Goal: Task Accomplishment & Management: Manage account settings

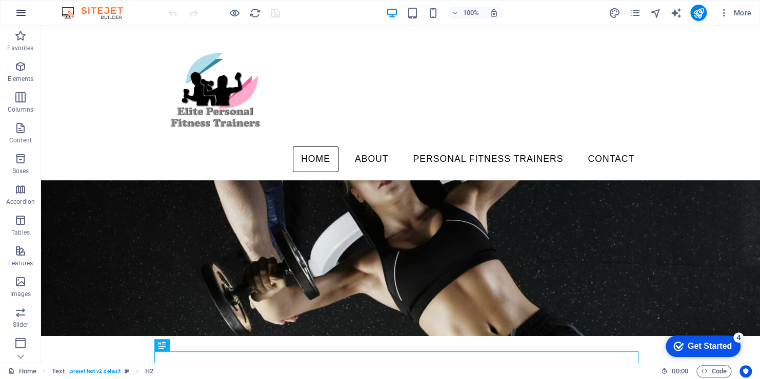
click at [23, 15] on icon "button" at bounding box center [21, 13] width 12 height 12
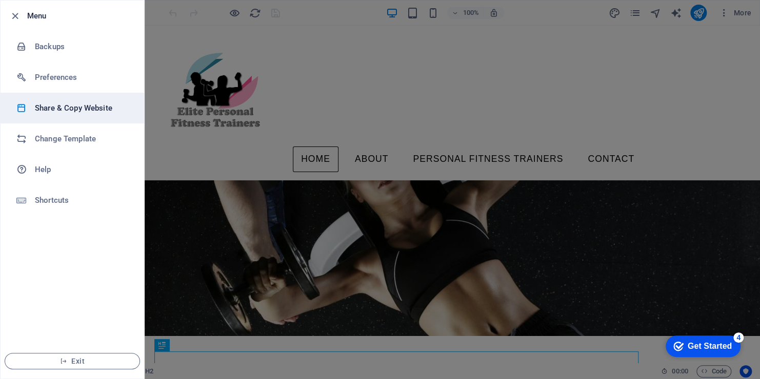
click at [56, 104] on h6 "Share & Copy Website" at bounding box center [82, 108] width 95 height 12
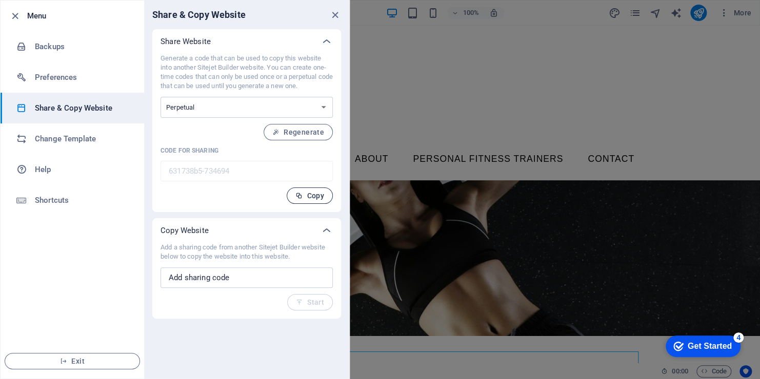
click at [305, 194] on span "Copy" at bounding box center [309, 196] width 29 height 8
click at [392, 126] on div at bounding box center [380, 189] width 760 height 379
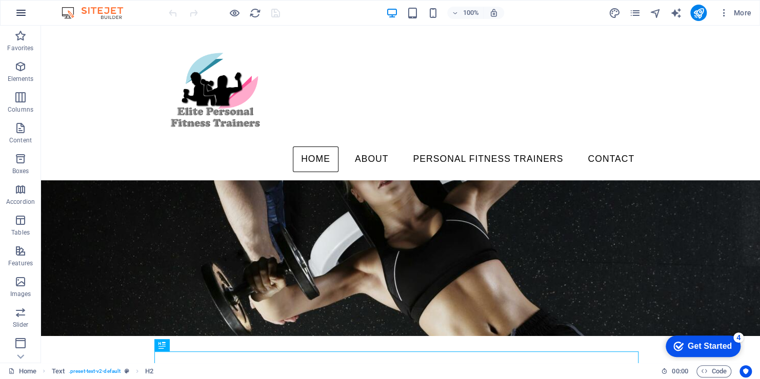
click at [21, 14] on icon "button" at bounding box center [21, 13] width 12 height 12
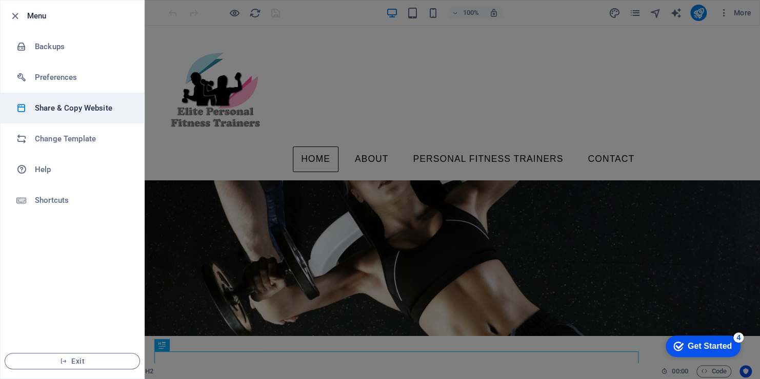
click at [59, 108] on h6 "Share & Copy Website" at bounding box center [82, 108] width 95 height 12
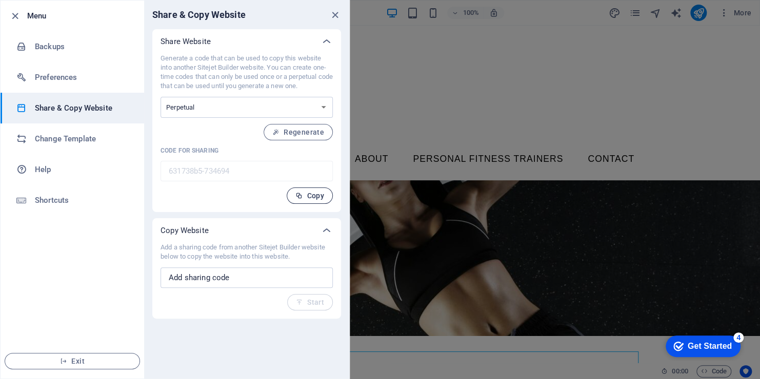
click at [306, 195] on span "Copy" at bounding box center [309, 196] width 29 height 8
click at [488, 46] on div at bounding box center [380, 189] width 760 height 379
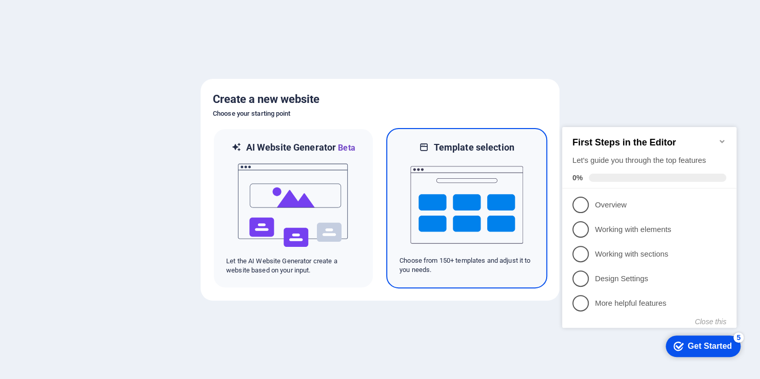
click at [475, 156] on img at bounding box center [466, 205] width 113 height 103
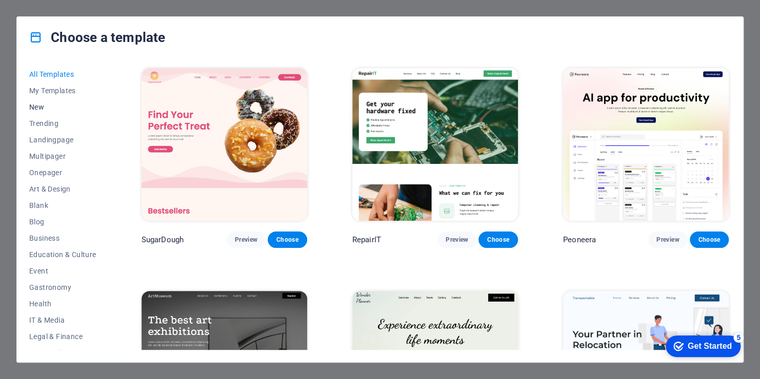
click at [38, 107] on span "New" at bounding box center [62, 107] width 67 height 8
click at [39, 108] on span "New" at bounding box center [62, 107] width 67 height 8
click at [45, 77] on span "All Templates" at bounding box center [62, 74] width 67 height 8
click at [38, 76] on span "All Templates" at bounding box center [62, 74] width 67 height 8
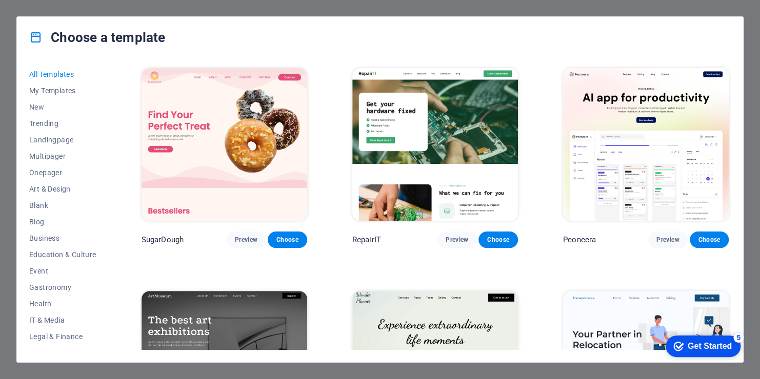
click at [38, 76] on span "All Templates" at bounding box center [62, 74] width 67 height 8
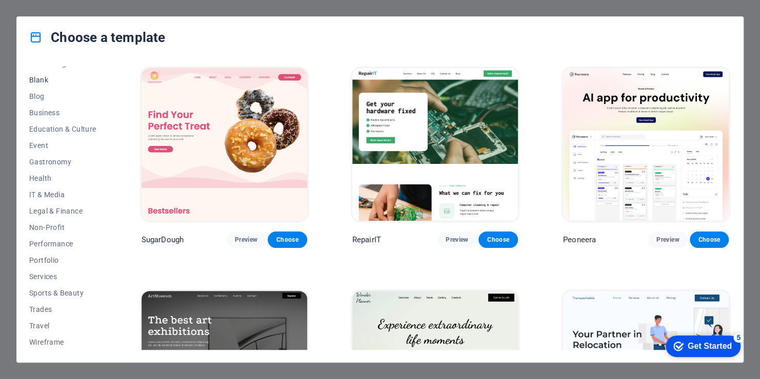
click at [42, 82] on span "Blank" at bounding box center [62, 80] width 67 height 8
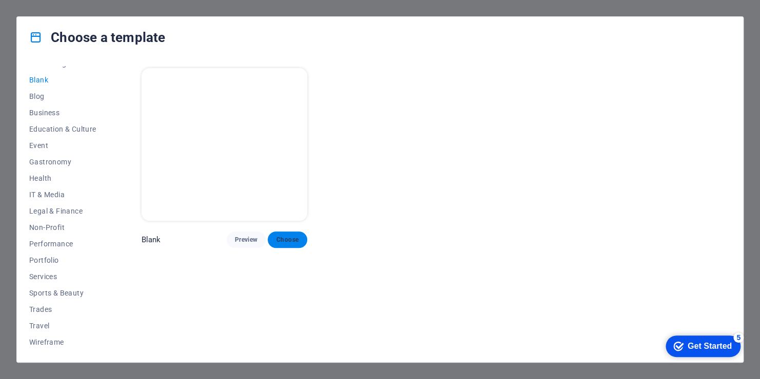
click at [284, 240] on span "Choose" at bounding box center [287, 240] width 23 height 8
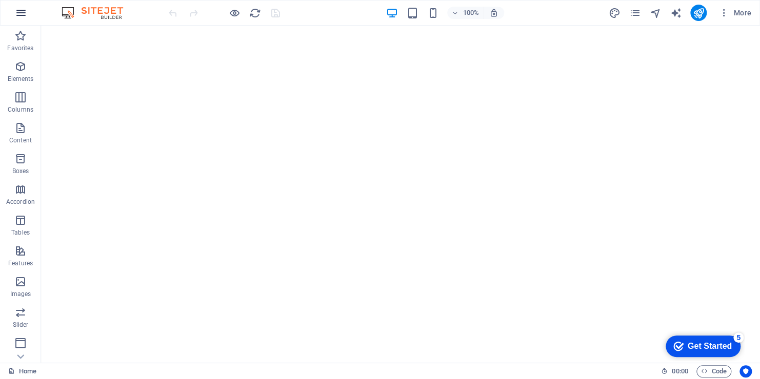
click at [21, 13] on icon "button" at bounding box center [21, 13] width 12 height 12
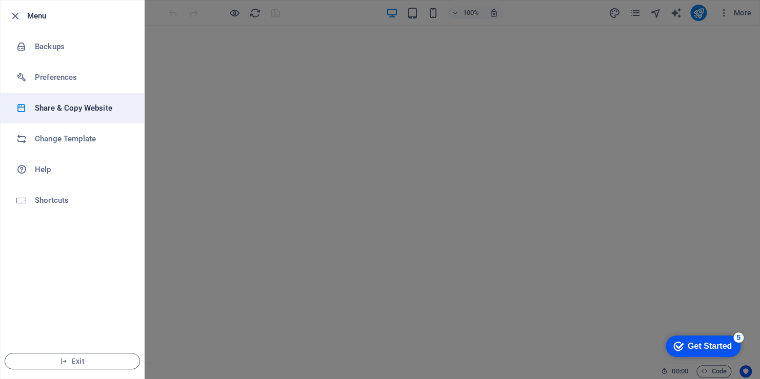
click at [44, 110] on h6 "Share & Copy Website" at bounding box center [82, 108] width 95 height 12
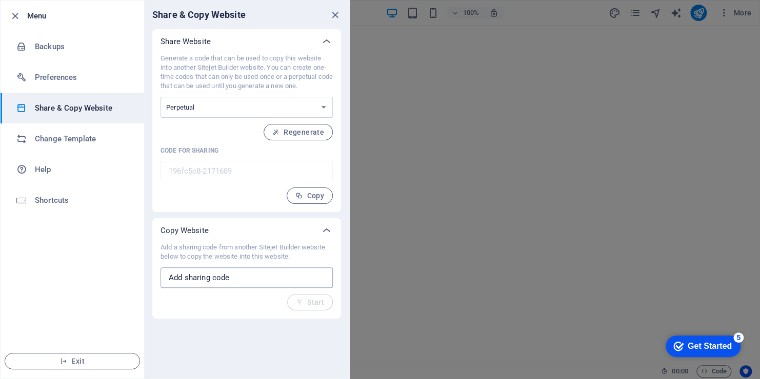
click at [180, 277] on input "text" at bounding box center [246, 278] width 172 height 21
paste input "631738b5-734694"
type input "631738b5-734694"
click at [308, 303] on span "Start" at bounding box center [310, 302] width 28 height 8
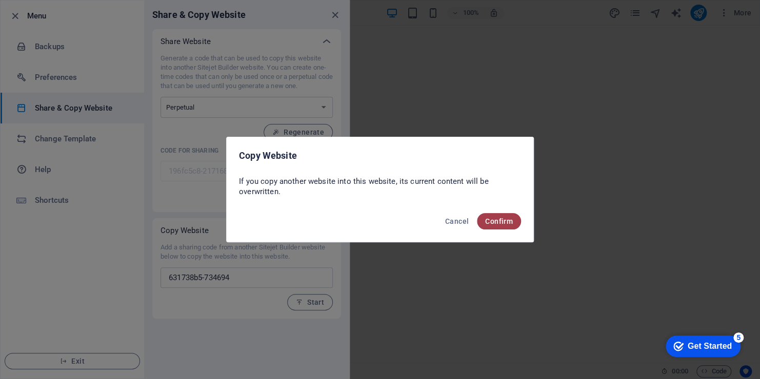
click at [505, 221] on span "Confirm" at bounding box center [499, 221] width 28 height 8
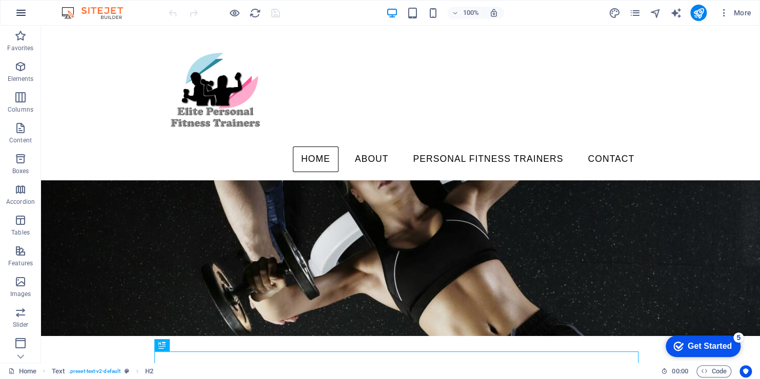
click at [19, 12] on icon "button" at bounding box center [21, 13] width 12 height 12
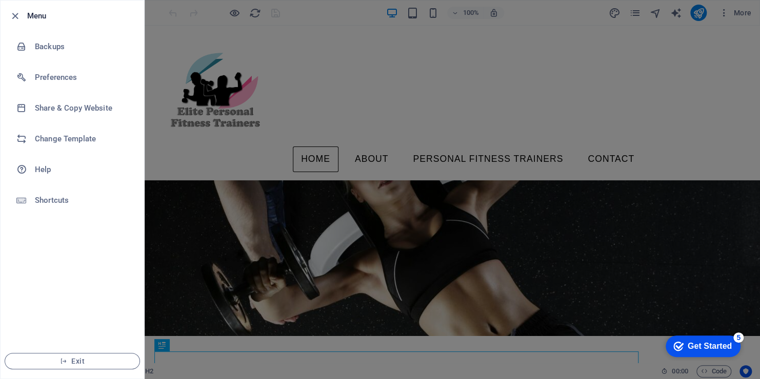
click at [162, 23] on div at bounding box center [380, 189] width 760 height 379
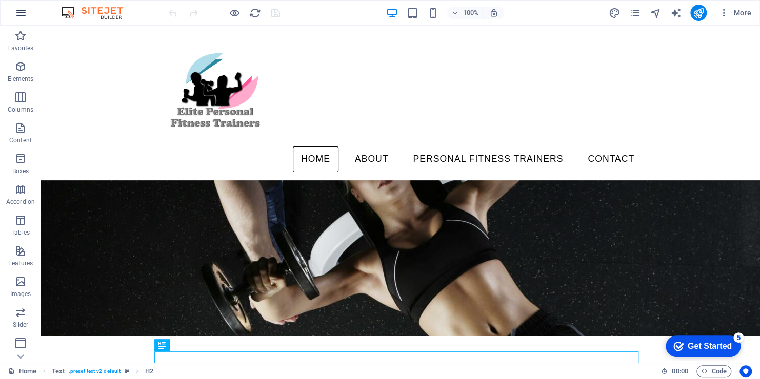
click at [21, 17] on icon "button" at bounding box center [21, 13] width 12 height 12
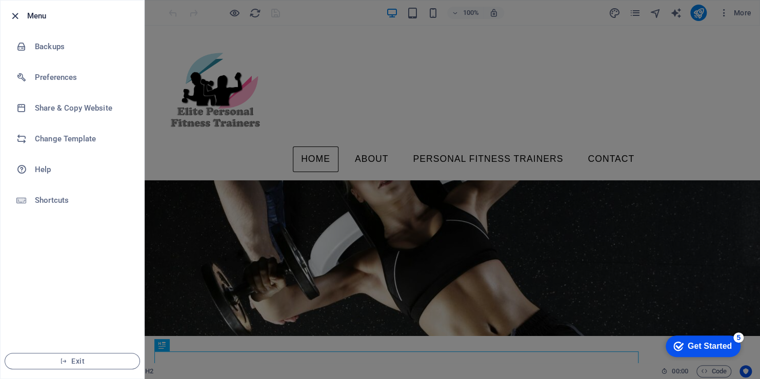
click at [14, 16] on icon "button" at bounding box center [15, 16] width 12 height 12
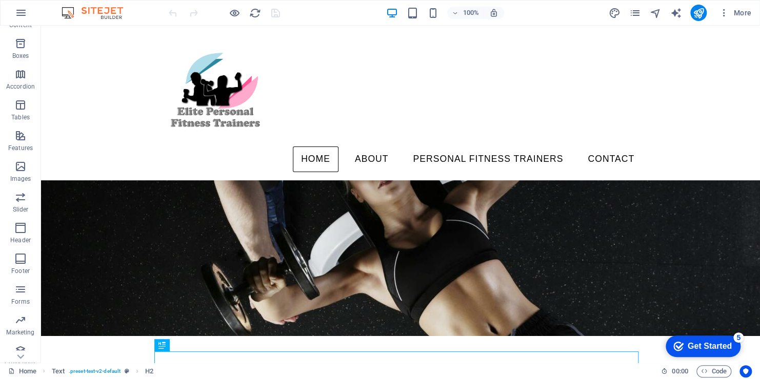
scroll to position [124, 0]
click at [25, 16] on icon "button" at bounding box center [21, 13] width 12 height 12
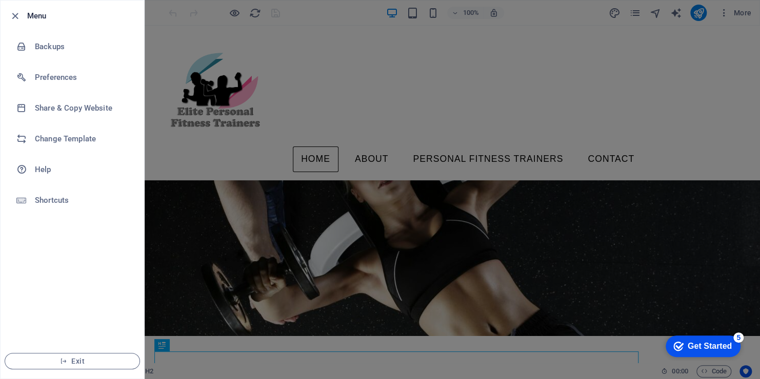
click at [166, 46] on div at bounding box center [380, 189] width 760 height 379
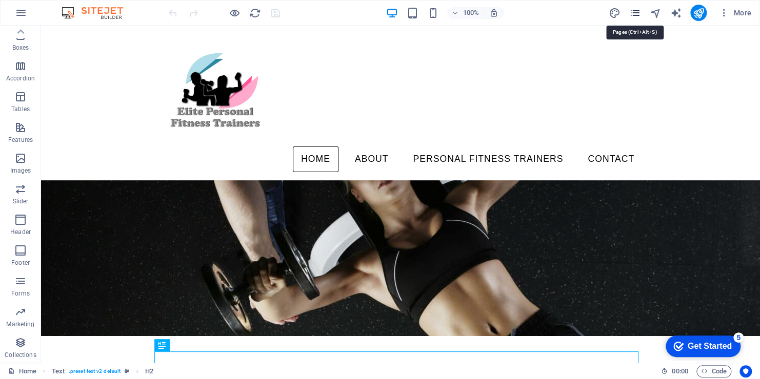
click at [636, 14] on icon "pages" at bounding box center [634, 13] width 12 height 12
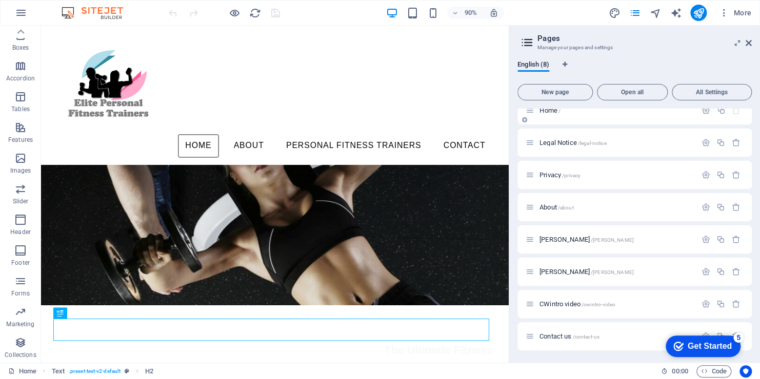
scroll to position [0, 0]
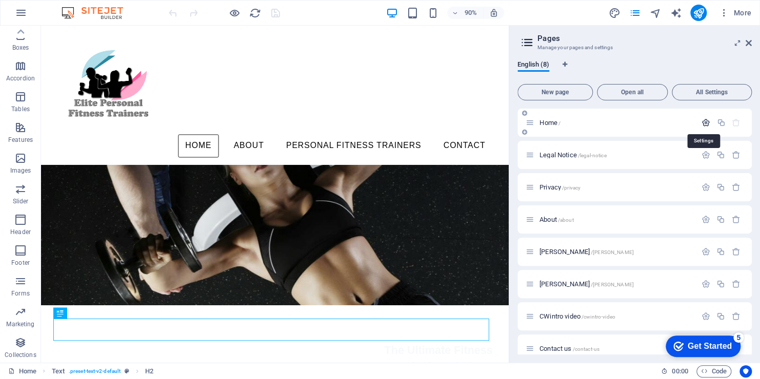
click at [702, 125] on icon "button" at bounding box center [705, 122] width 9 height 9
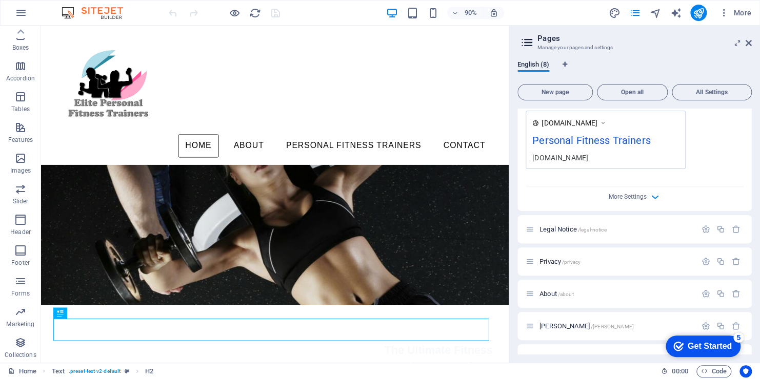
scroll to position [256, 0]
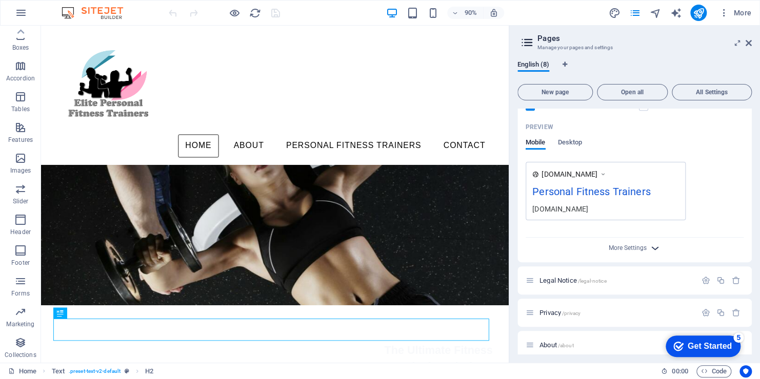
click at [652, 246] on icon "button" at bounding box center [655, 248] width 12 height 12
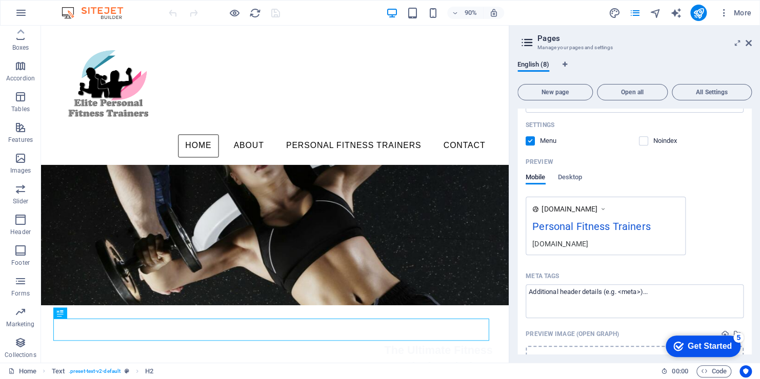
scroll to position [205, 0]
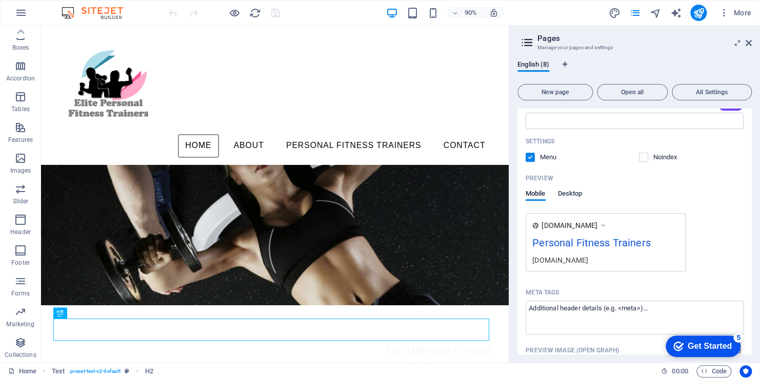
click at [567, 194] on span "Desktop" at bounding box center [570, 195] width 25 height 14
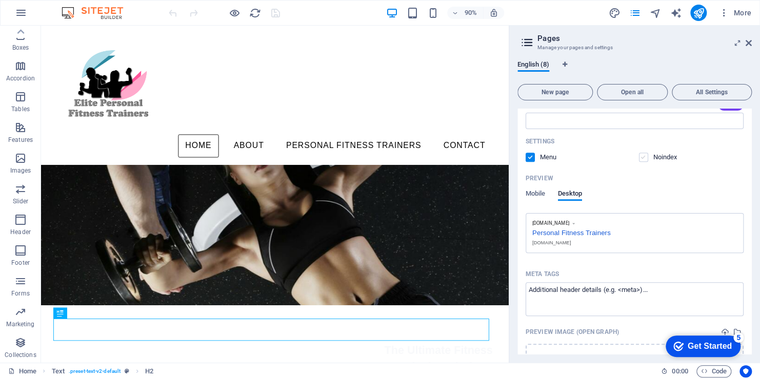
click at [643, 156] on label at bounding box center [643, 157] width 9 height 9
click at [0, 0] on input "checkbox" at bounding box center [0, 0] width 0 height 0
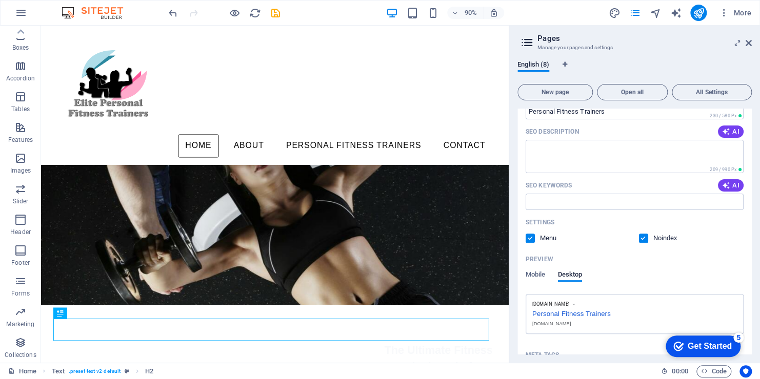
scroll to position [0, 0]
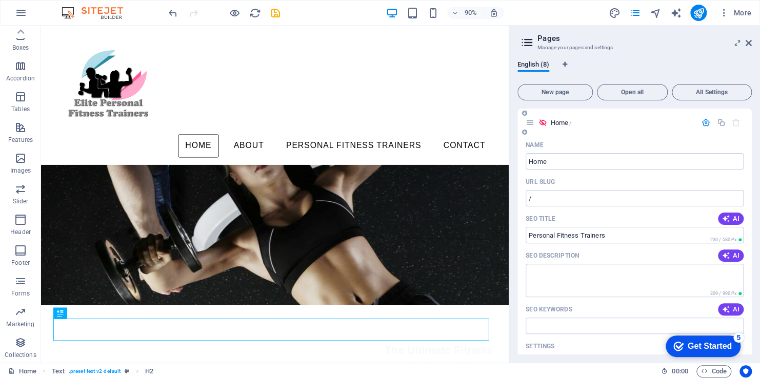
click at [702, 124] on icon "button" at bounding box center [705, 122] width 9 height 9
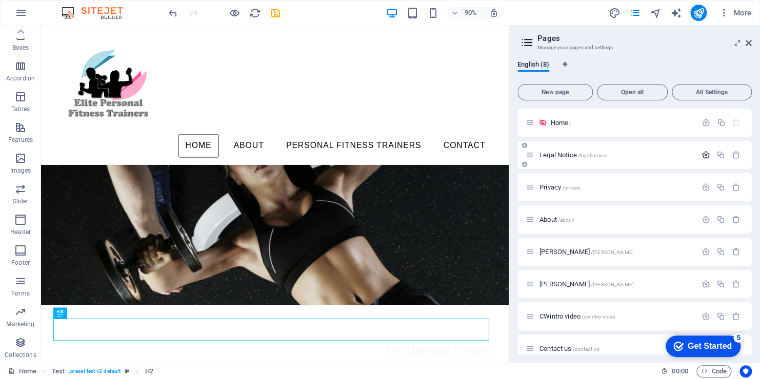
click at [701, 156] on icon "button" at bounding box center [705, 155] width 9 height 9
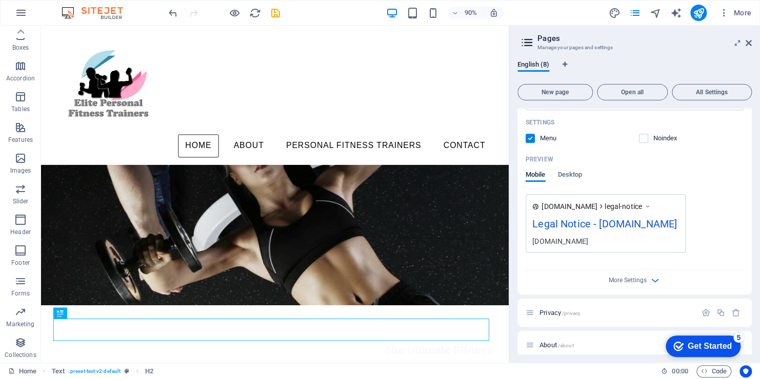
scroll to position [205, 0]
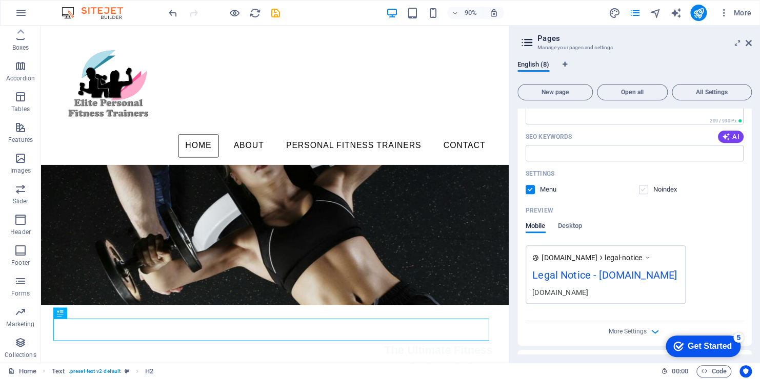
click at [640, 189] on label at bounding box center [643, 189] width 9 height 9
click at [0, 0] on input "checkbox" at bounding box center [0, 0] width 0 height 0
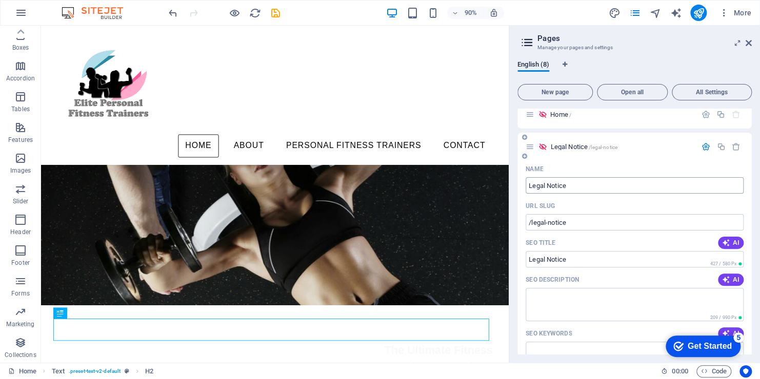
scroll to position [0, 0]
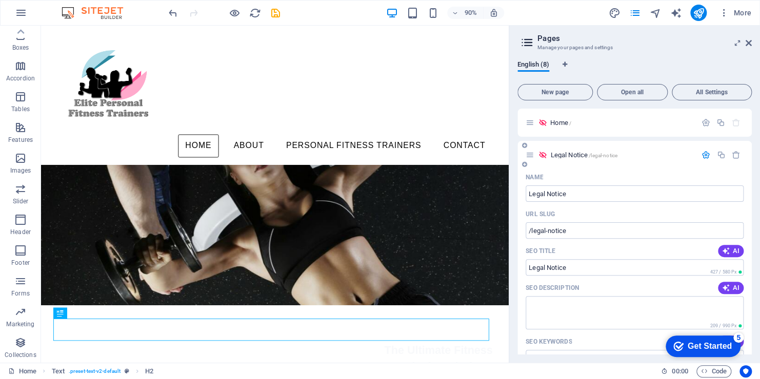
click at [701, 157] on icon "button" at bounding box center [705, 155] width 9 height 9
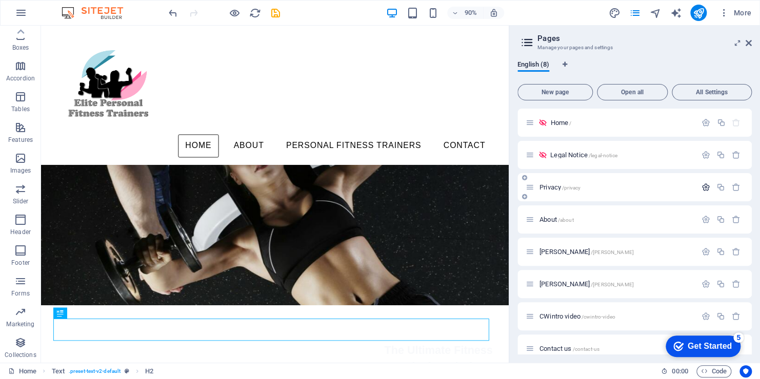
click at [701, 187] on icon "button" at bounding box center [705, 187] width 9 height 9
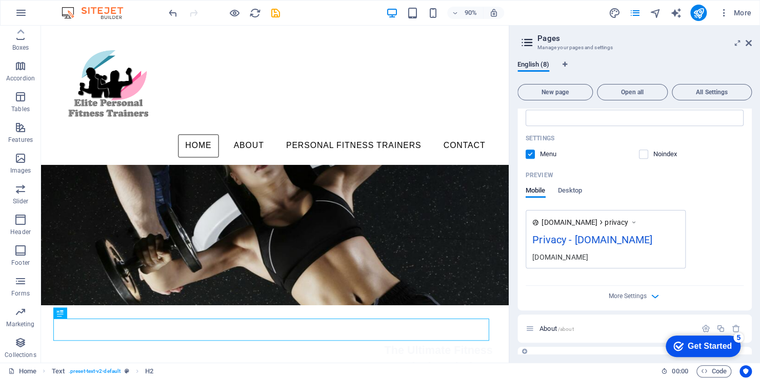
scroll to position [269, 0]
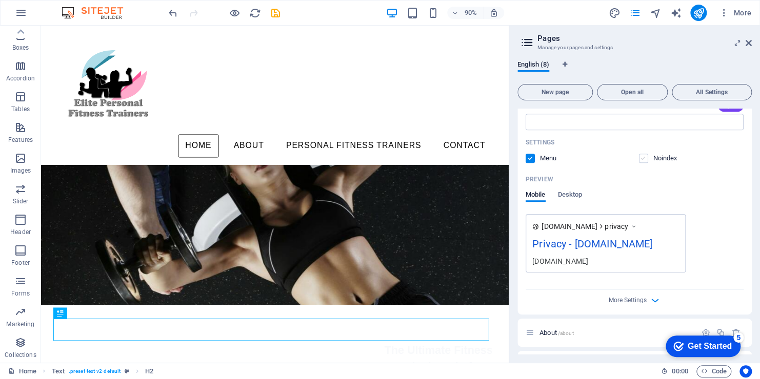
click at [639, 156] on label at bounding box center [643, 158] width 9 height 9
click at [0, 0] on input "checkbox" at bounding box center [0, 0] width 0 height 0
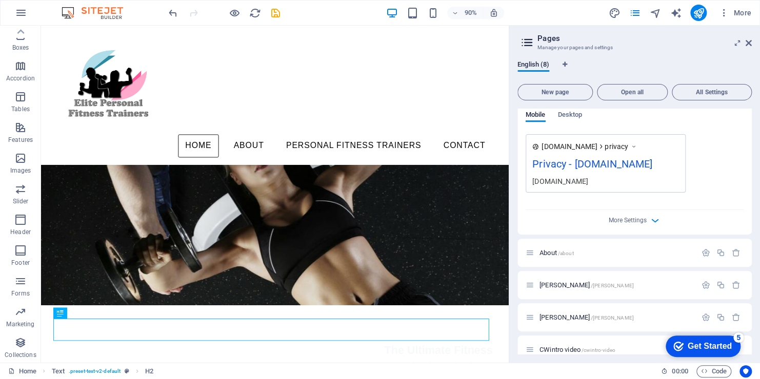
scroll to position [371, 0]
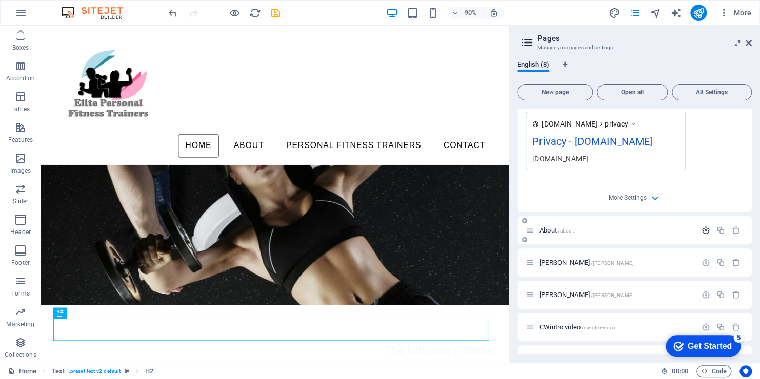
click at [703, 235] on icon "button" at bounding box center [705, 230] width 9 height 9
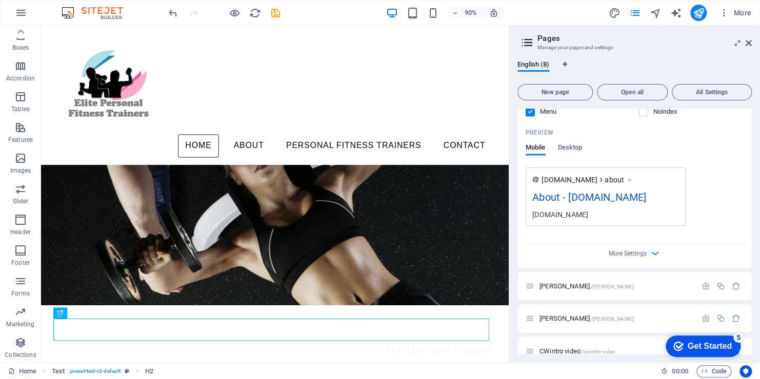
scroll to position [679, 0]
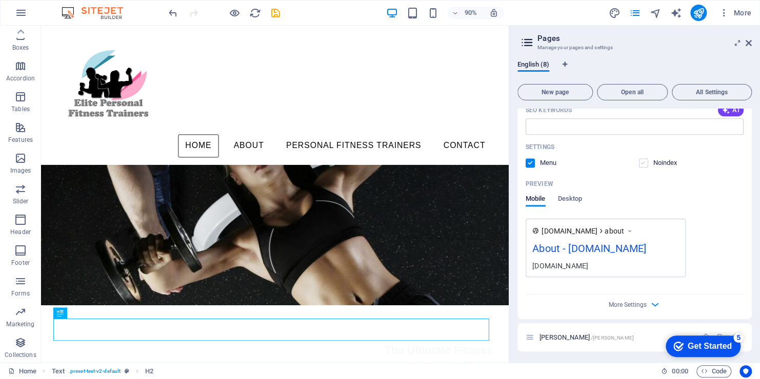
click at [640, 168] on label at bounding box center [643, 162] width 9 height 9
click at [0, 0] on input "checkbox" at bounding box center [0, 0] width 0 height 0
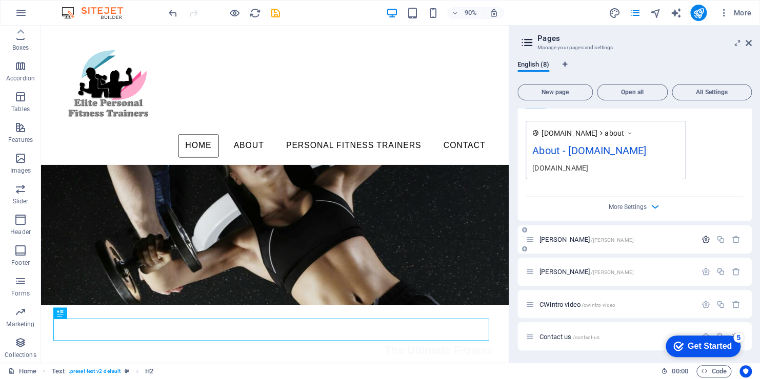
click at [698, 238] on button "button" at bounding box center [705, 239] width 15 height 9
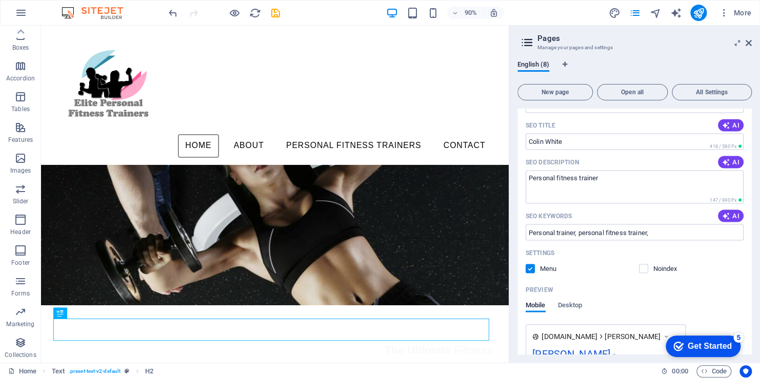
scroll to position [1039, 0]
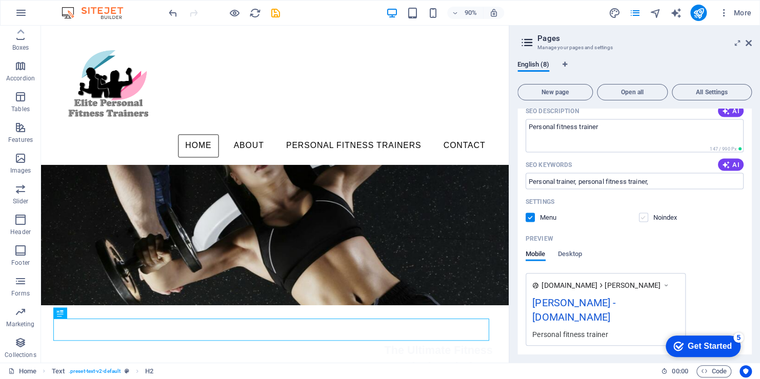
click at [640, 222] on label at bounding box center [643, 217] width 9 height 9
click at [0, 0] on input "checkbox" at bounding box center [0, 0] width 0 height 0
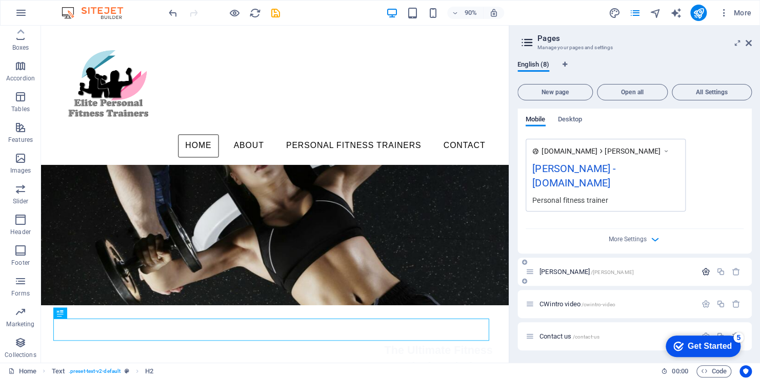
click at [702, 270] on icon "button" at bounding box center [705, 272] width 9 height 9
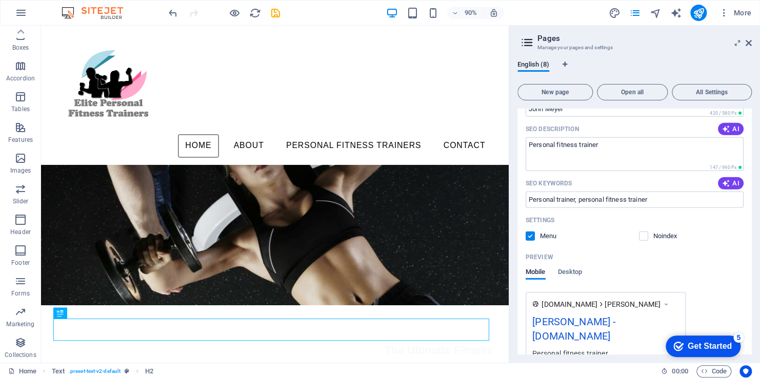
scroll to position [1500, 0]
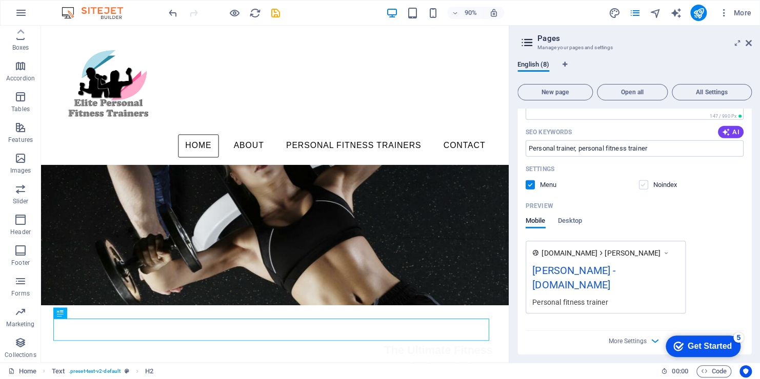
click at [639, 190] on label at bounding box center [643, 184] width 9 height 9
click at [0, 0] on input "checkbox" at bounding box center [0, 0] width 0 height 0
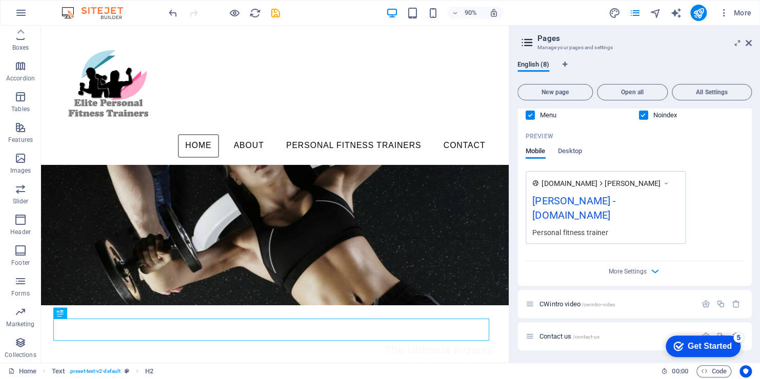
scroll to position [1655, 0]
click at [701, 302] on icon "button" at bounding box center [705, 304] width 9 height 9
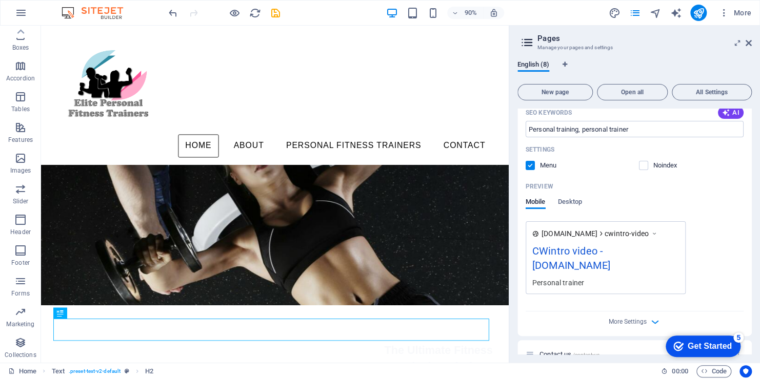
scroll to position [1962, 0]
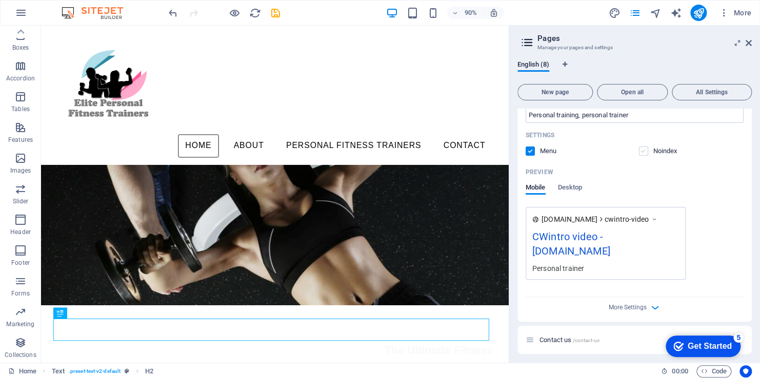
click at [643, 156] on label at bounding box center [643, 151] width 9 height 9
click at [0, 0] on input "checkbox" at bounding box center [0, 0] width 0 height 0
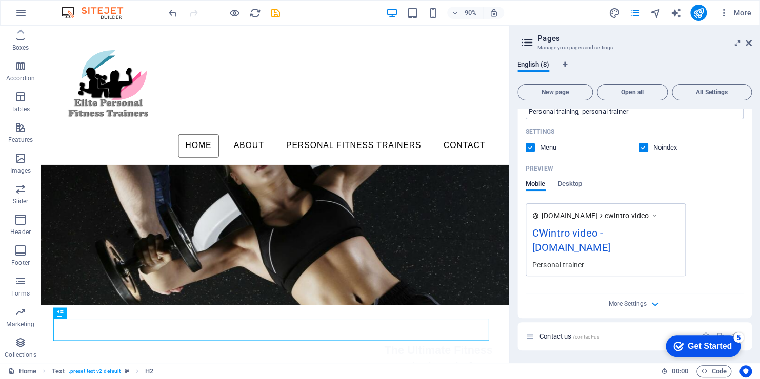
scroll to position [2065, 0]
click at [625, 340] on p "Contact us /contact-us" at bounding box center [616, 336] width 154 height 7
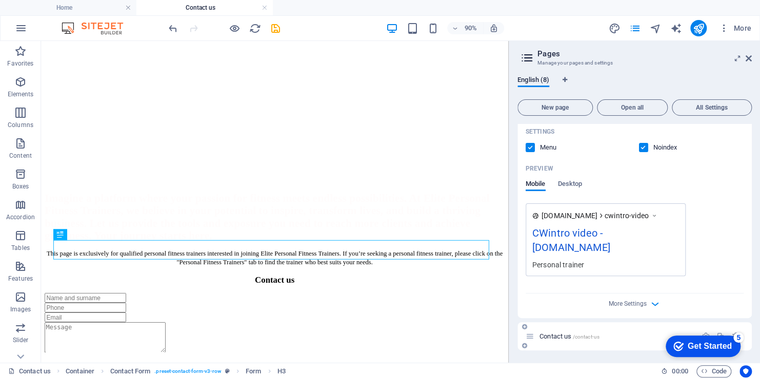
scroll to position [2080, 0]
drag, startPoint x: 641, startPoint y: 338, endPoint x: 654, endPoint y: 348, distance: 15.7
click at [654, 348] on div "Contact us /contact-us" at bounding box center [634, 336] width 234 height 28
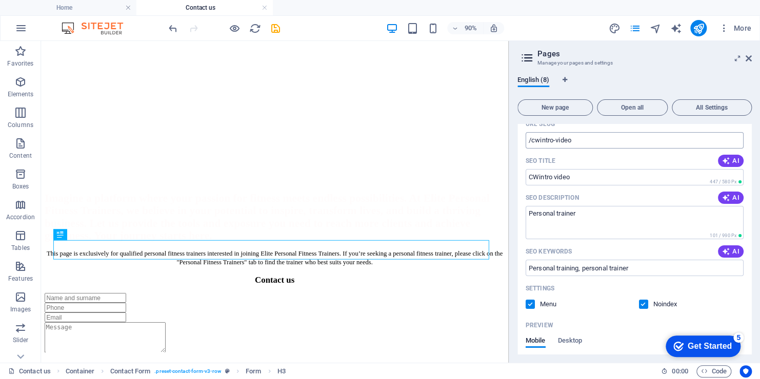
scroll to position [1773, 0]
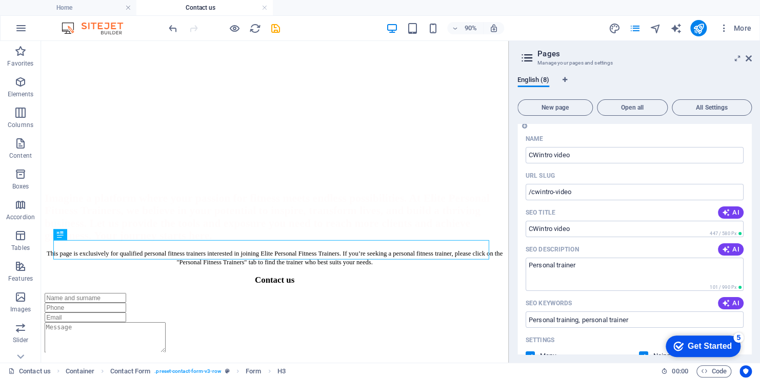
click at [701, 121] on icon "button" at bounding box center [705, 116] width 9 height 9
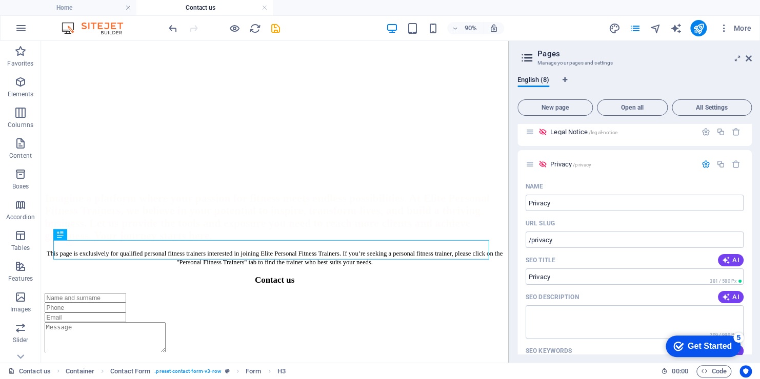
scroll to position [0, 0]
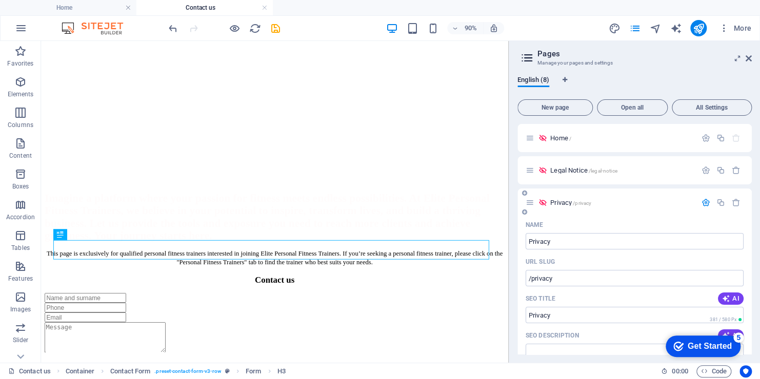
click at [702, 204] on icon "button" at bounding box center [705, 202] width 9 height 9
click at [702, 238] on icon "button" at bounding box center [705, 235] width 9 height 9
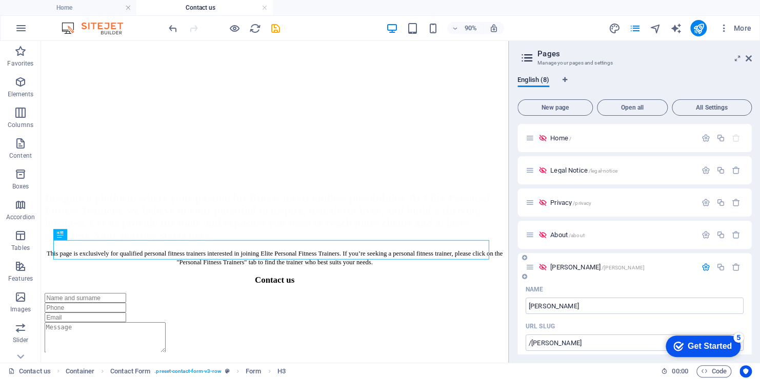
click at [703, 264] on icon "button" at bounding box center [705, 267] width 9 height 9
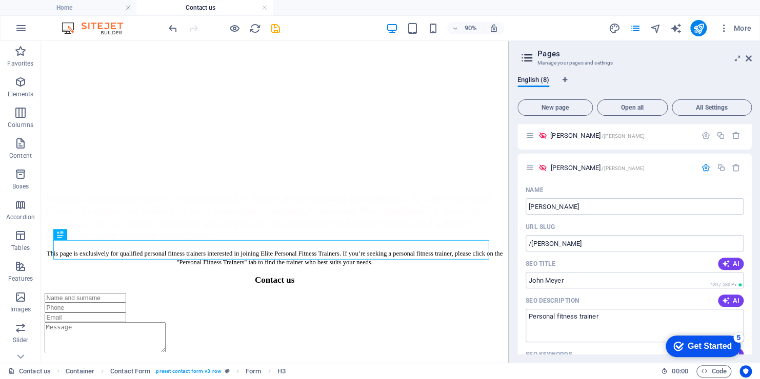
scroll to position [154, 0]
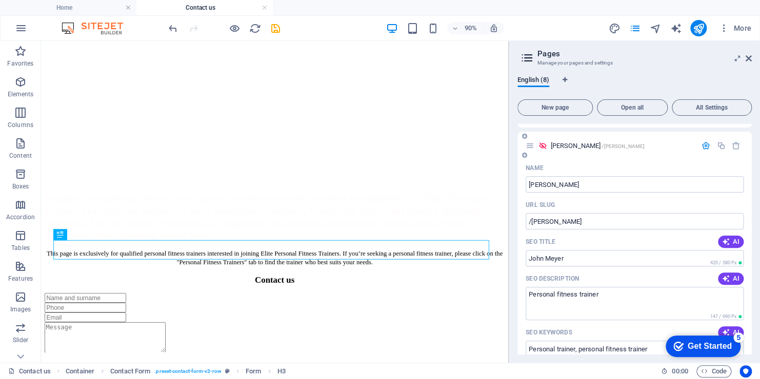
click at [703, 148] on icon "button" at bounding box center [705, 145] width 9 height 9
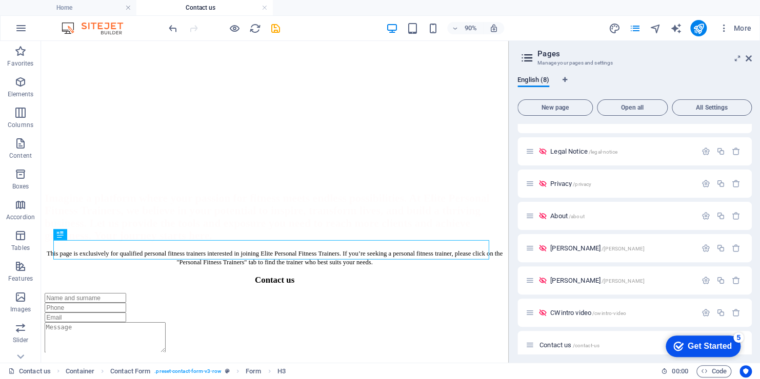
scroll to position [27, 0]
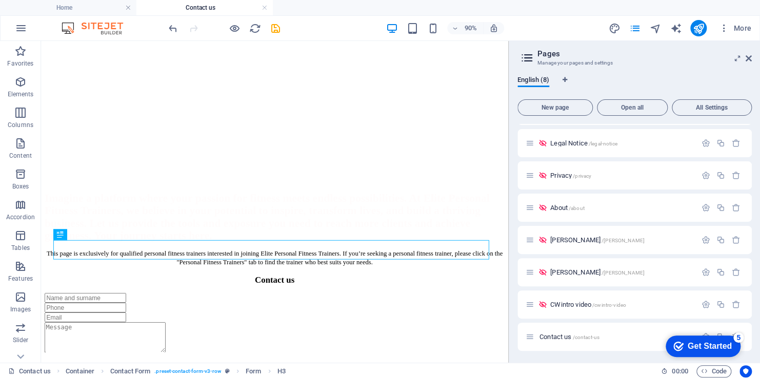
click at [703, 332] on div "checkmark Get Started 5 First Steps in the Editor Let's guide you through the t…" at bounding box center [700, 346] width 87 height 31
click at [704, 333] on div "checkmark Get Started 5 First Steps in the Editor Let's guide you through the t…" at bounding box center [700, 346] width 87 height 31
click at [704, 334] on div "checkmark Get Started 5 First Steps in the Editor Let's guide you through the t…" at bounding box center [700, 346] width 87 height 31
click at [704, 348] on div "Get Started" at bounding box center [709, 346] width 44 height 9
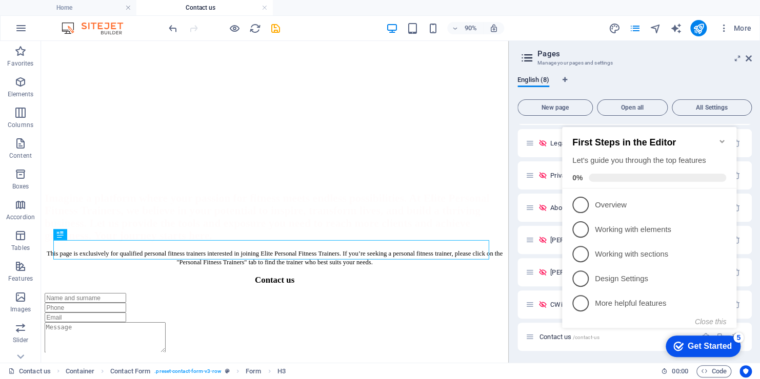
click at [718, 137] on icon "Minimize checklist" at bounding box center [722, 141] width 8 height 8
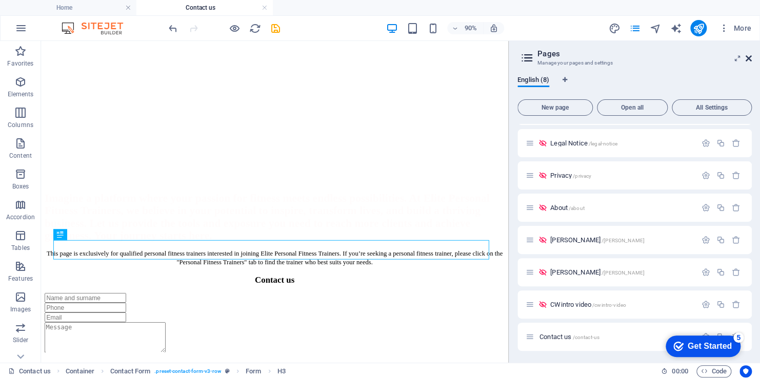
click at [745, 59] on icon at bounding box center [748, 58] width 6 height 8
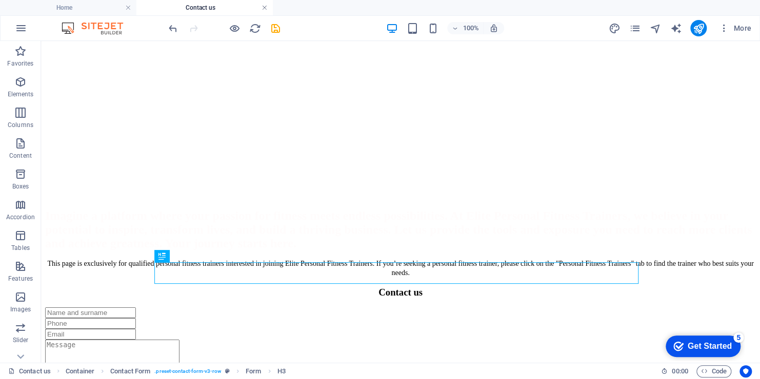
click at [263, 8] on link at bounding box center [264, 8] width 6 height 10
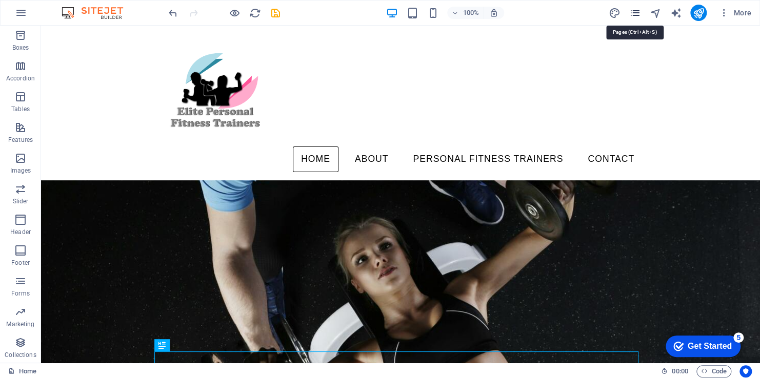
click at [639, 12] on icon "pages" at bounding box center [634, 13] width 12 height 12
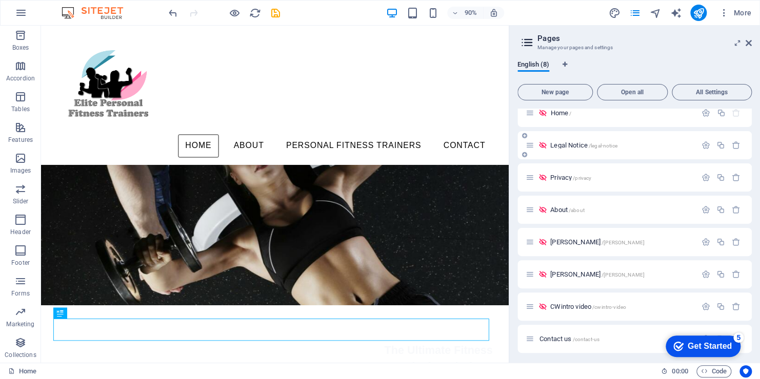
scroll to position [12, 0]
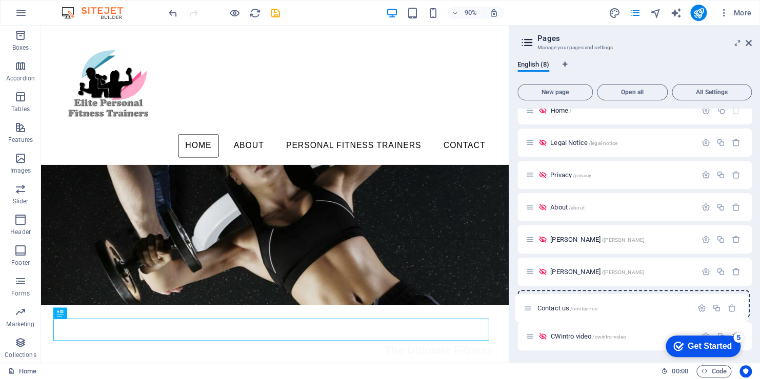
drag, startPoint x: 531, startPoint y: 338, endPoint x: 528, endPoint y: 306, distance: 32.4
click at [528, 306] on div "Home / Legal Notice /legal-notice Privacy /privacy About /about Colin White /co…" at bounding box center [634, 223] width 234 height 254
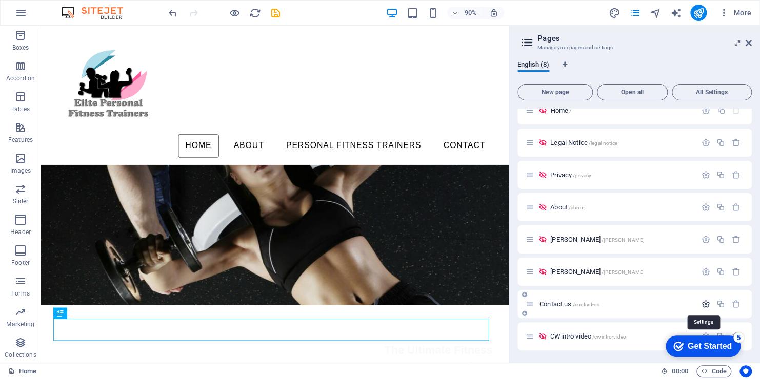
click at [701, 305] on icon "button" at bounding box center [705, 304] width 9 height 9
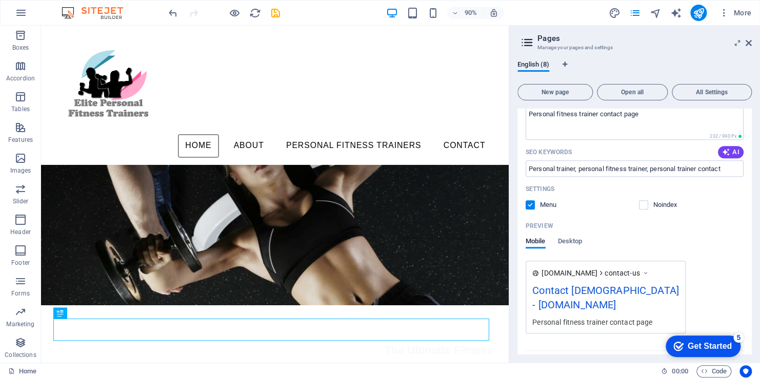
scroll to position [371, 0]
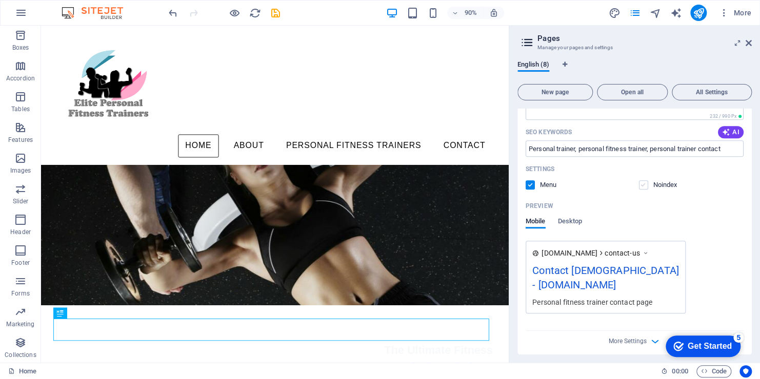
click at [640, 187] on label at bounding box center [643, 184] width 9 height 9
click at [0, 0] on input "checkbox" at bounding box center [0, 0] width 0 height 0
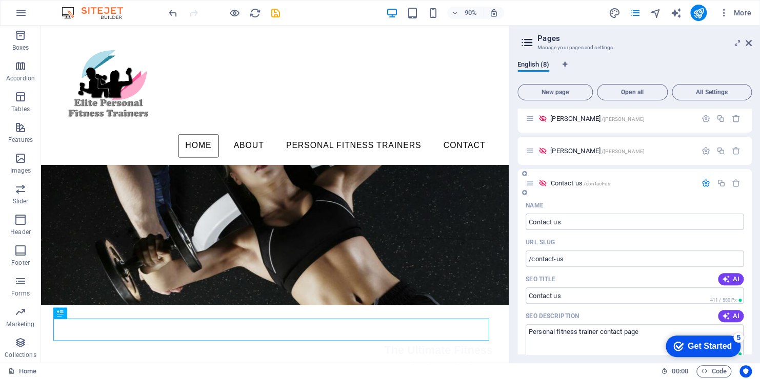
scroll to position [115, 0]
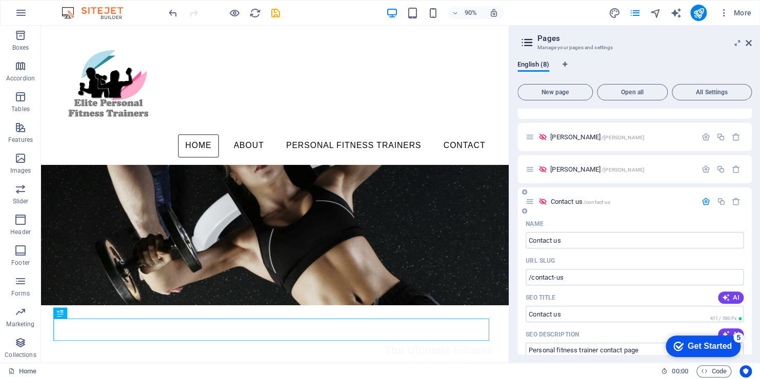
click at [707, 199] on icon "button" at bounding box center [705, 201] width 9 height 9
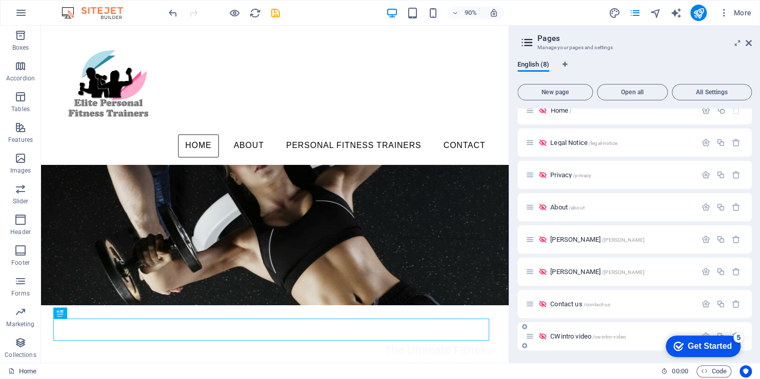
click at [533, 341] on div "CWintro video /cwintro-video" at bounding box center [610, 337] width 171 height 12
drag, startPoint x: 527, startPoint y: 338, endPoint x: 530, endPoint y: 308, distance: 30.9
click at [529, 304] on div "Home / Legal Notice /legal-notice Privacy /privacy About /about Colin White /co…" at bounding box center [634, 223] width 234 height 254
click at [275, 13] on icon "save" at bounding box center [276, 13] width 12 height 12
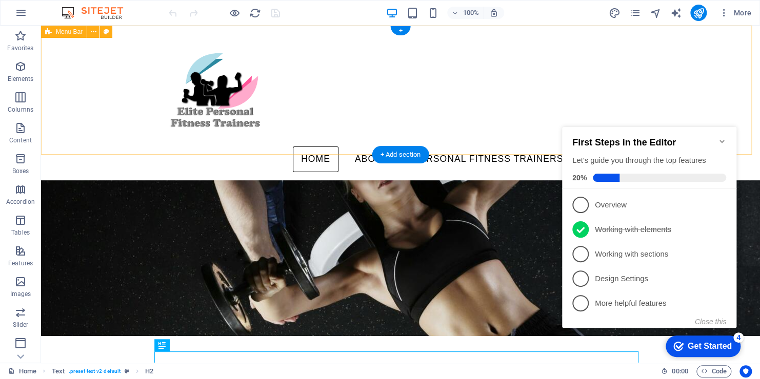
click at [498, 133] on div "Home About Personal Fitness Trainers Craighall Park [PERSON_NAME] Intro Video […" at bounding box center [400, 103] width 719 height 155
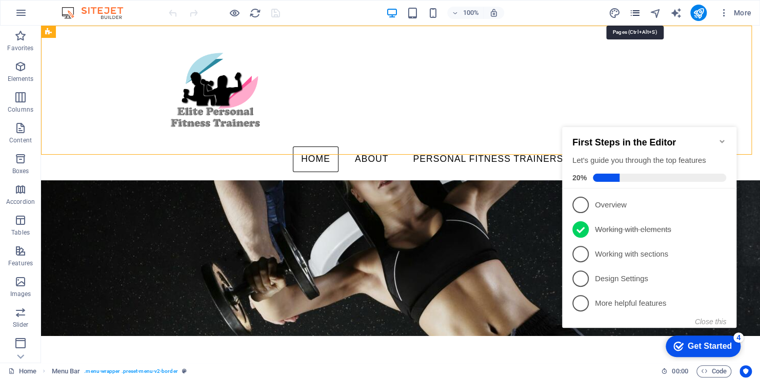
click at [635, 12] on icon "pages" at bounding box center [634, 13] width 12 height 12
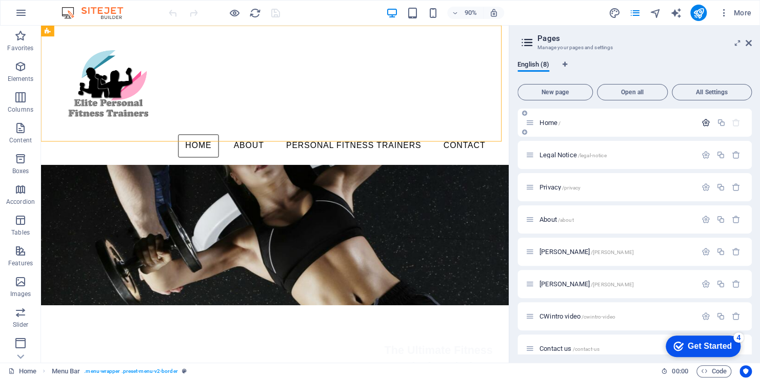
click at [701, 121] on icon "button" at bounding box center [705, 122] width 9 height 9
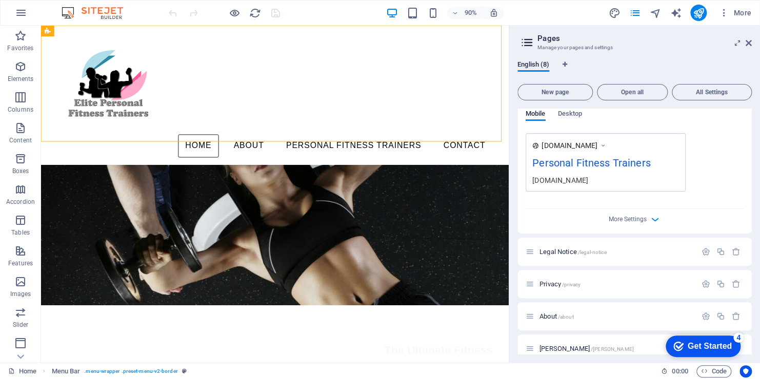
scroll to position [308, 0]
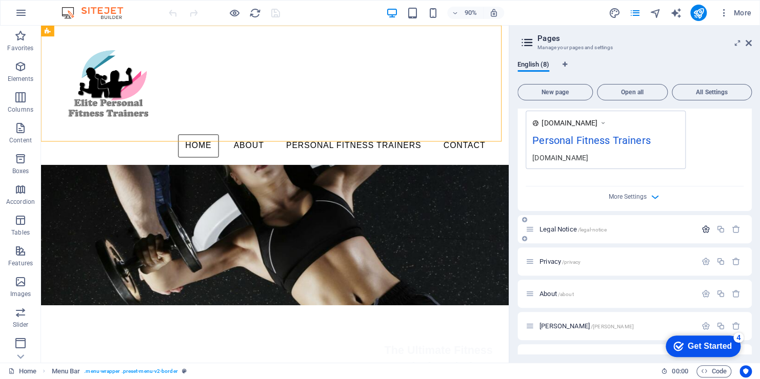
click at [703, 227] on icon "button" at bounding box center [705, 229] width 9 height 9
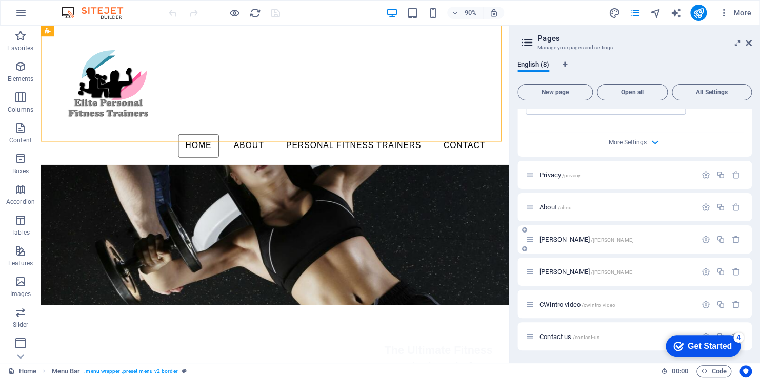
scroll to position [805, 0]
click at [704, 176] on icon "button" at bounding box center [705, 175] width 9 height 9
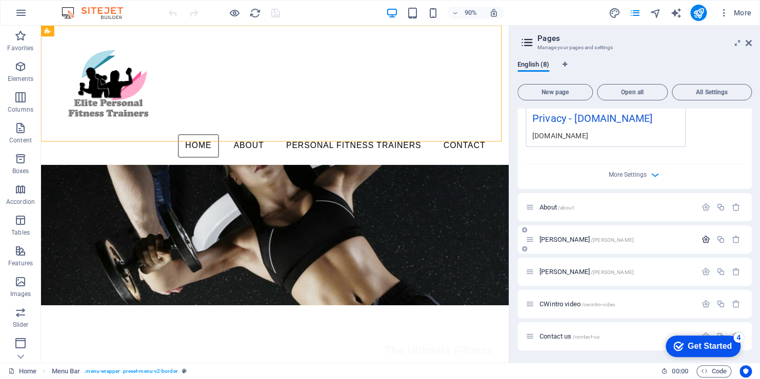
scroll to position [1215, 0]
click at [702, 208] on icon "button" at bounding box center [705, 207] width 9 height 9
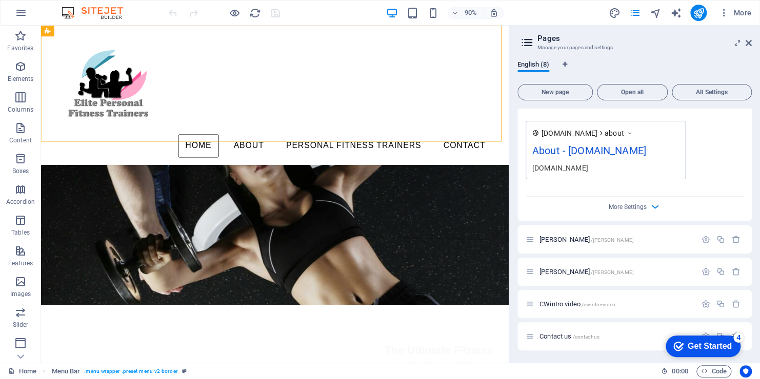
scroll to position [1626, 0]
click at [701, 238] on icon "button" at bounding box center [705, 239] width 9 height 9
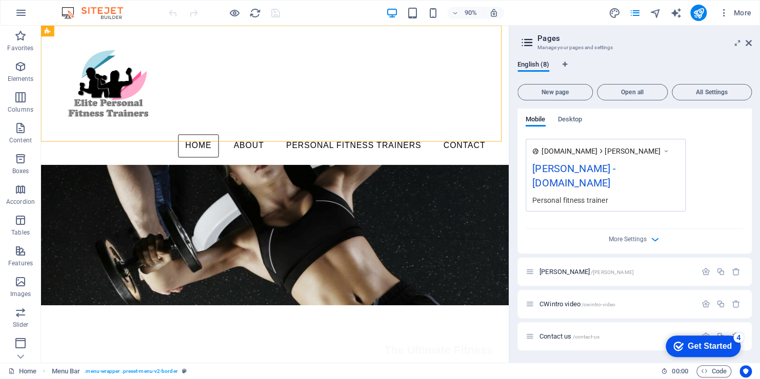
scroll to position [2036, 0]
click at [702, 271] on icon "button" at bounding box center [705, 272] width 9 height 9
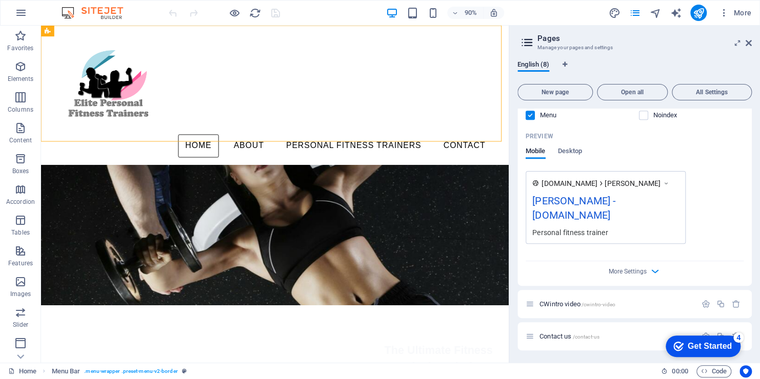
scroll to position [2447, 0]
click at [701, 305] on icon "button" at bounding box center [705, 304] width 9 height 9
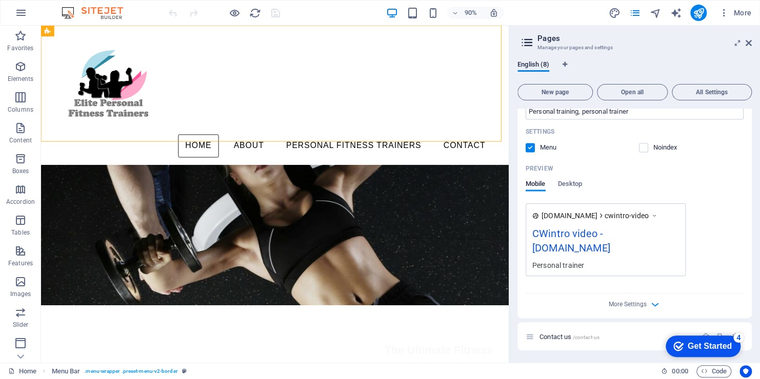
scroll to position [2858, 0]
click at [642, 143] on label at bounding box center [643, 147] width 9 height 9
click at [0, 0] on input "checkbox" at bounding box center [0, 0] width 0 height 0
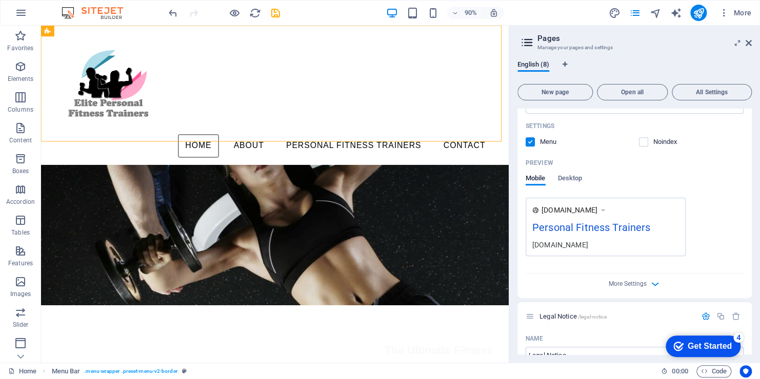
scroll to position [205, 0]
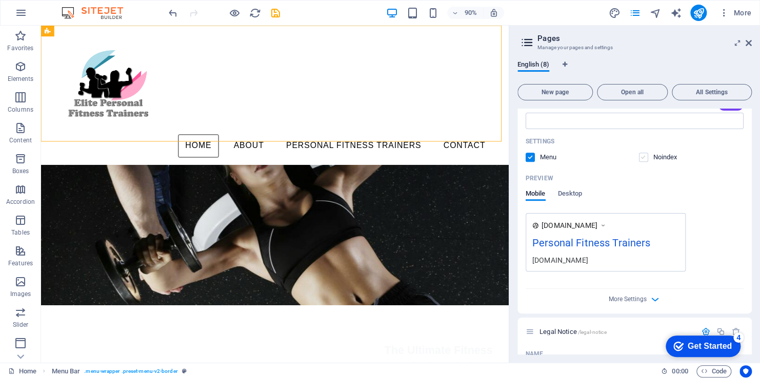
click at [643, 157] on label at bounding box center [643, 157] width 9 height 9
click at [0, 0] on input "checkbox" at bounding box center [0, 0] width 0 height 0
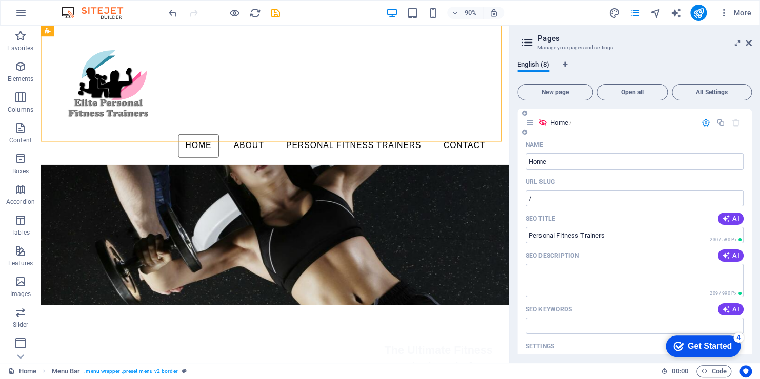
click at [706, 123] on icon "button" at bounding box center [705, 122] width 9 height 9
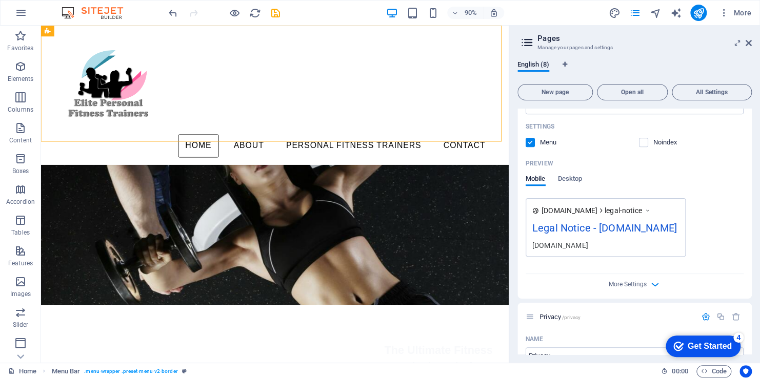
scroll to position [256, 0]
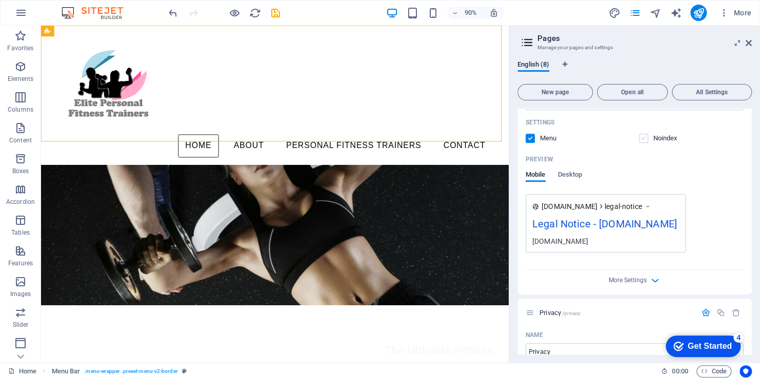
click at [642, 139] on label at bounding box center [643, 138] width 9 height 9
click at [0, 0] on input "checkbox" at bounding box center [0, 0] width 0 height 0
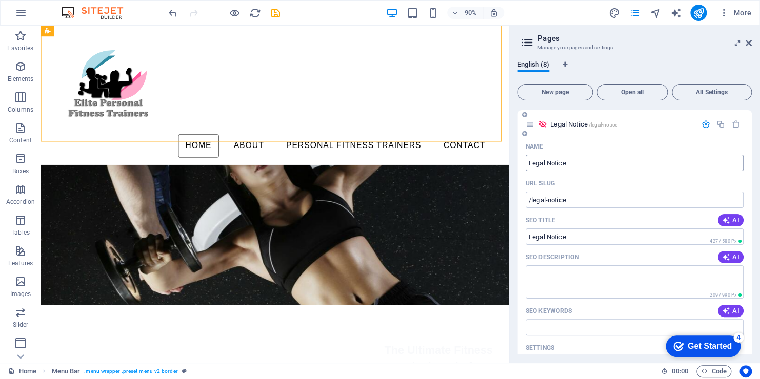
scroll to position [0, 0]
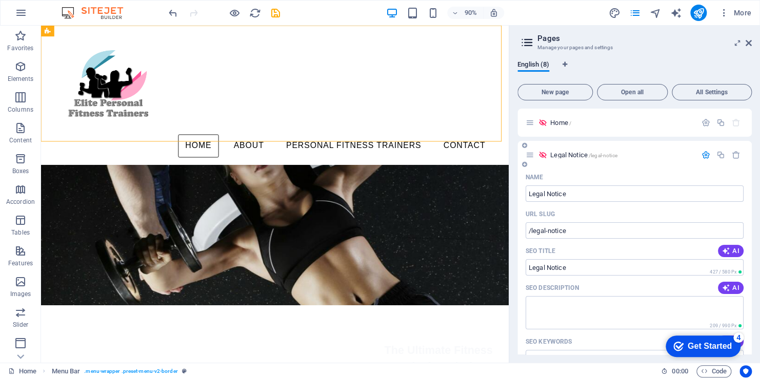
click at [702, 158] on icon "button" at bounding box center [705, 155] width 9 height 9
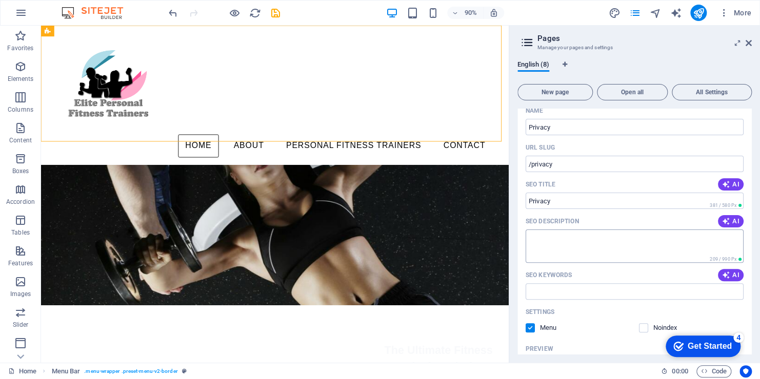
scroll to position [205, 0]
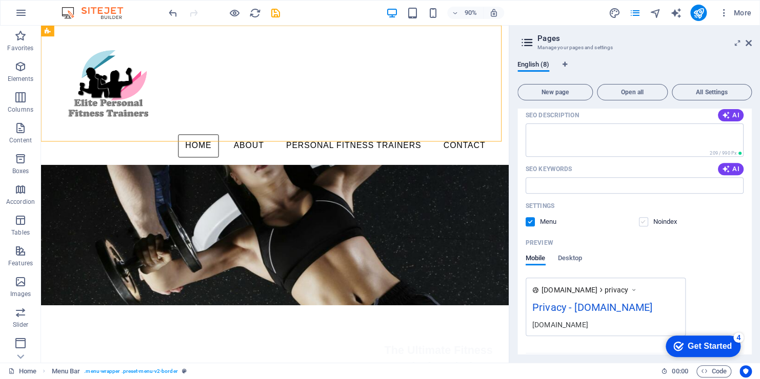
click at [640, 221] on label at bounding box center [643, 221] width 9 height 9
click at [0, 0] on input "checkbox" at bounding box center [0, 0] width 0 height 0
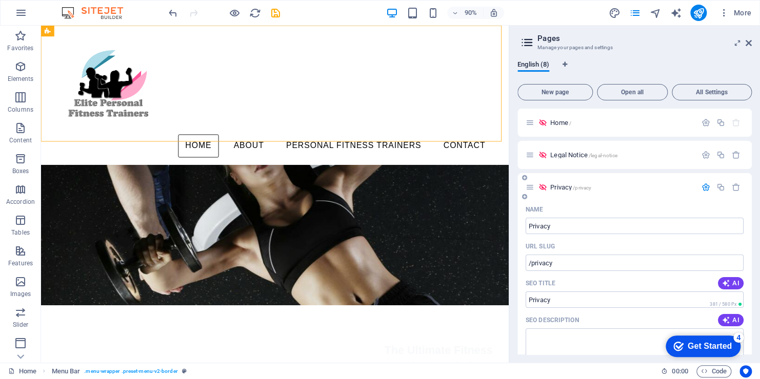
click at [703, 187] on icon "button" at bounding box center [705, 187] width 9 height 9
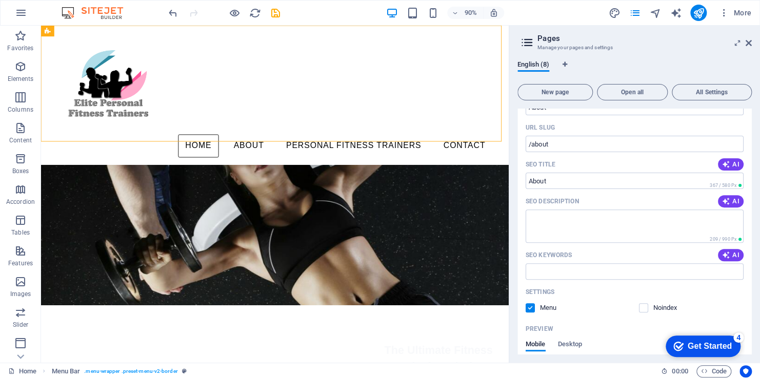
scroll to position [205, 0]
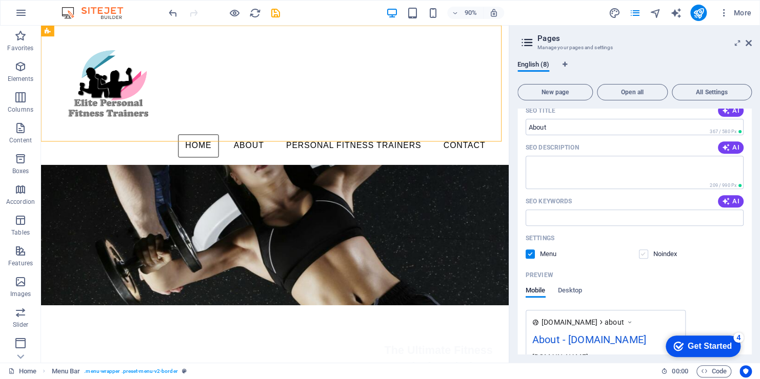
click at [642, 253] on label at bounding box center [643, 254] width 9 height 9
click at [0, 0] on input "checkbox" at bounding box center [0, 0] width 0 height 0
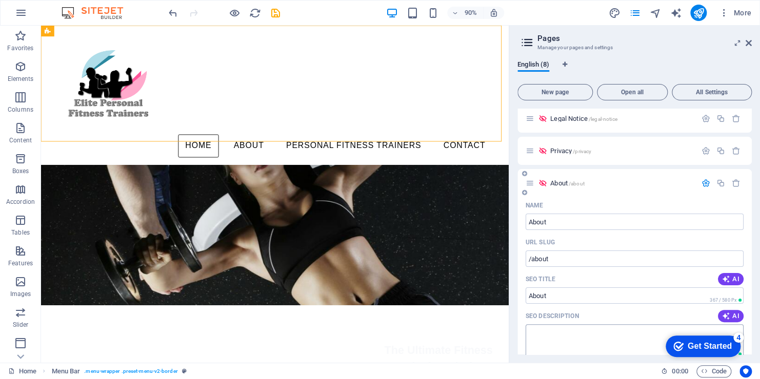
scroll to position [0, 0]
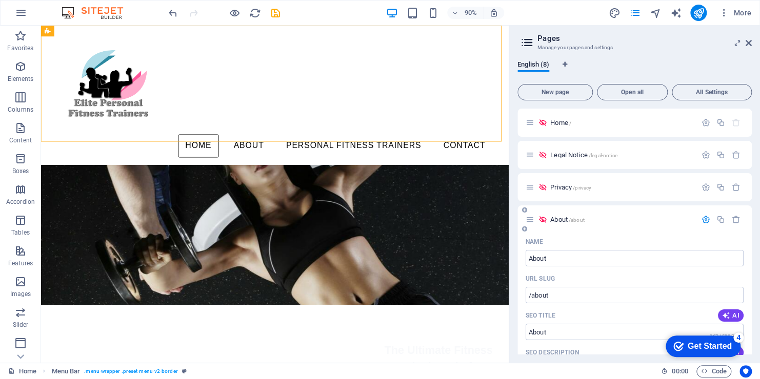
click at [701, 219] on icon "button" at bounding box center [705, 219] width 9 height 9
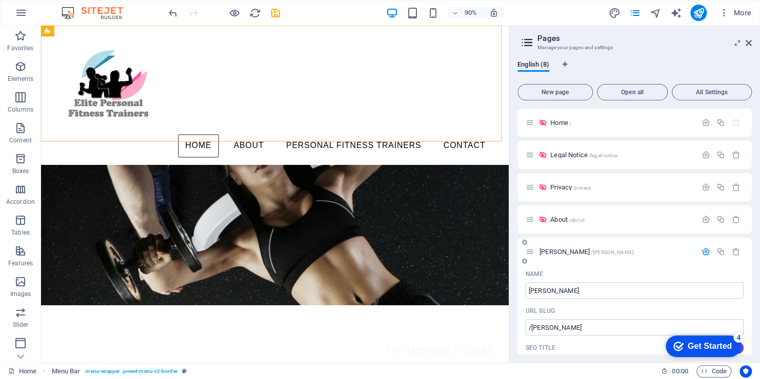
click at [702, 252] on icon "button" at bounding box center [705, 252] width 9 height 9
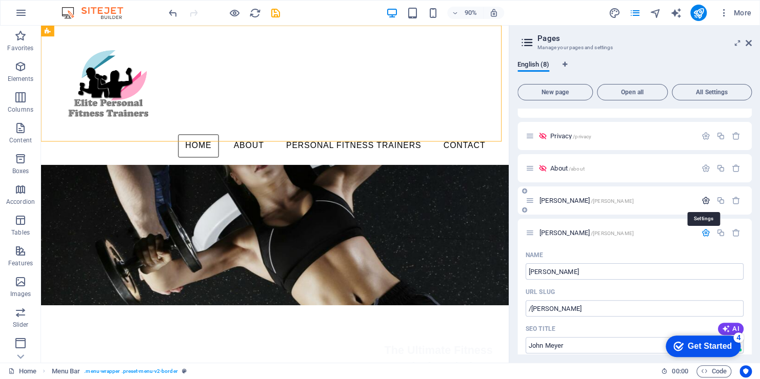
click at [706, 201] on icon "button" at bounding box center [705, 200] width 9 height 9
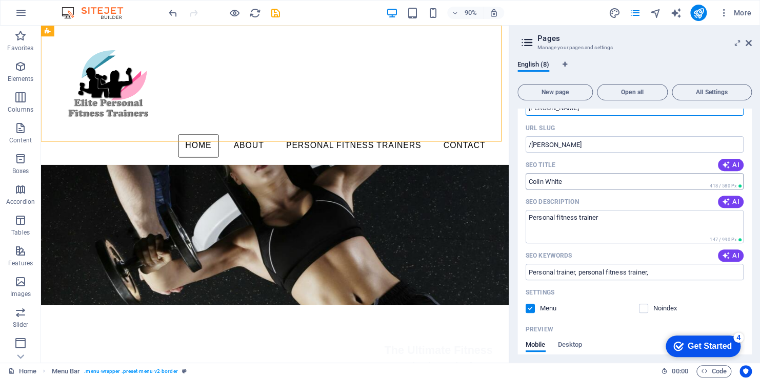
scroll to position [308, 0]
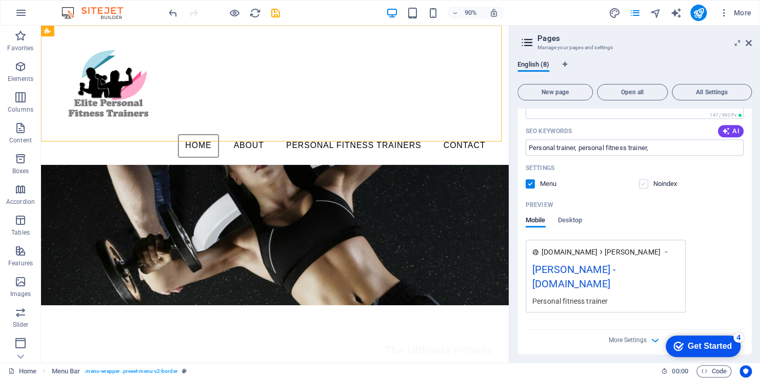
click at [643, 185] on label at bounding box center [643, 183] width 9 height 9
click at [0, 0] on input "checkbox" at bounding box center [0, 0] width 0 height 0
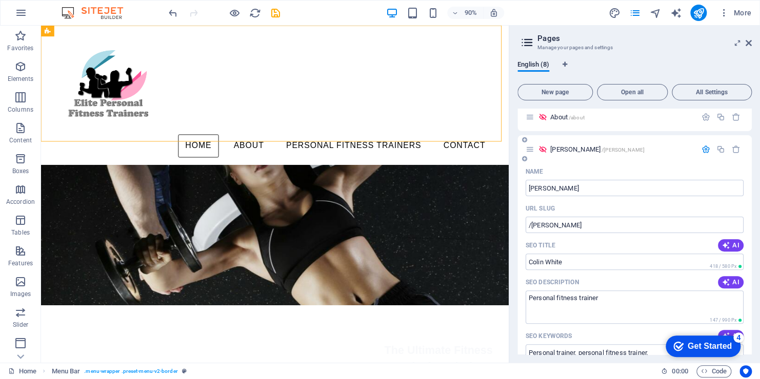
click at [705, 150] on icon "button" at bounding box center [705, 149] width 9 height 9
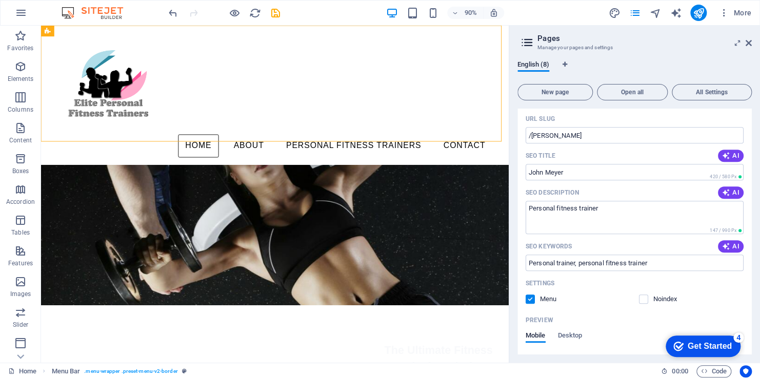
scroll to position [256, 0]
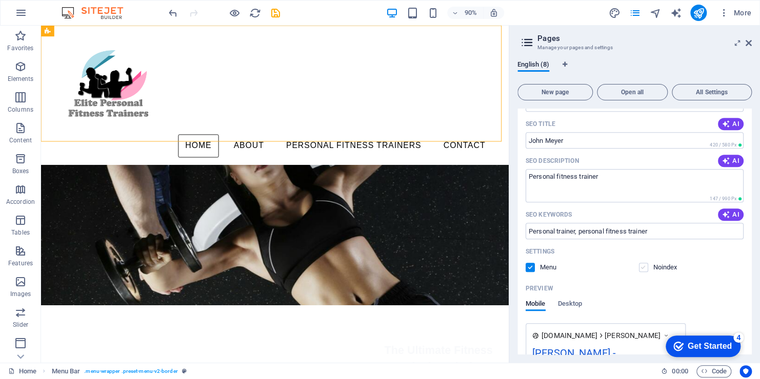
click at [642, 268] on label at bounding box center [643, 267] width 9 height 9
click at [0, 0] on input "checkbox" at bounding box center [0, 0] width 0 height 0
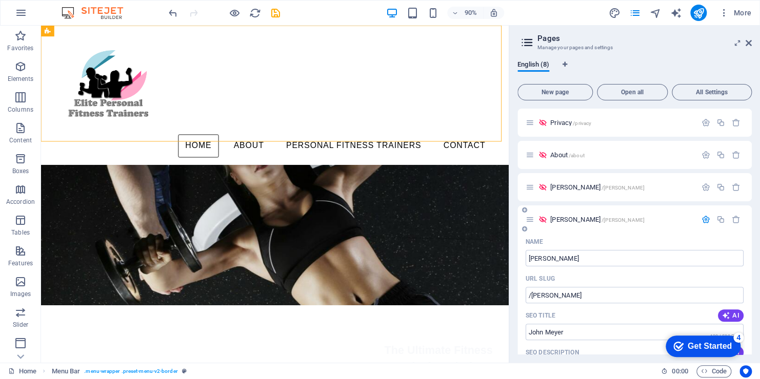
scroll to position [51, 0]
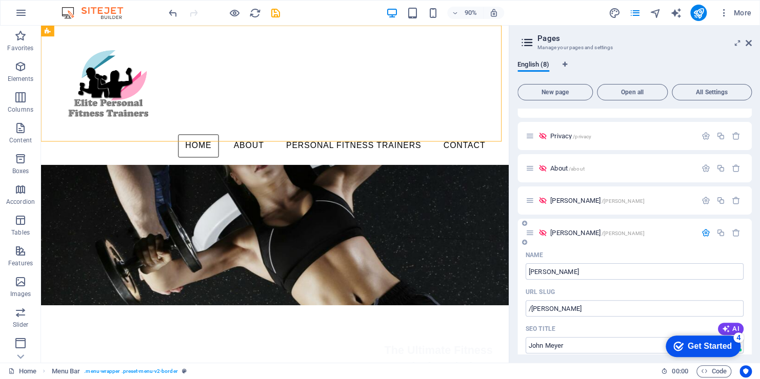
click at [701, 231] on icon "button" at bounding box center [705, 233] width 9 height 9
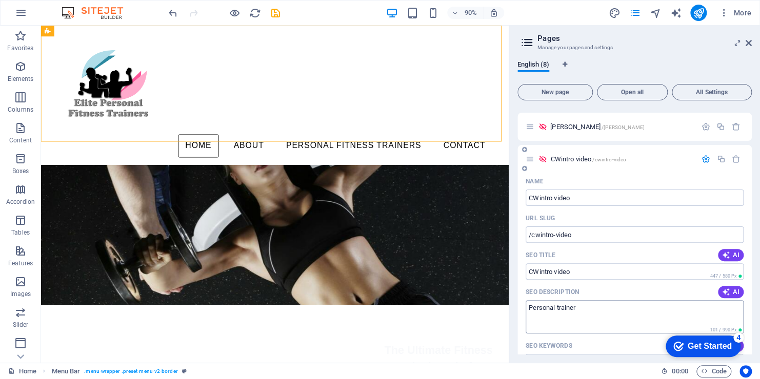
scroll to position [154, 0]
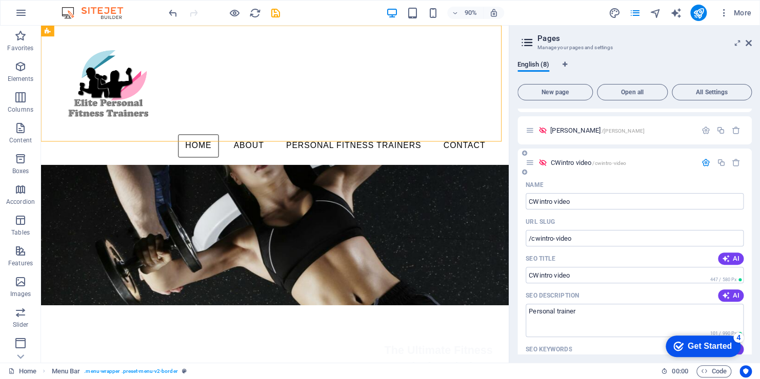
click at [704, 165] on icon "button" at bounding box center [705, 162] width 9 height 9
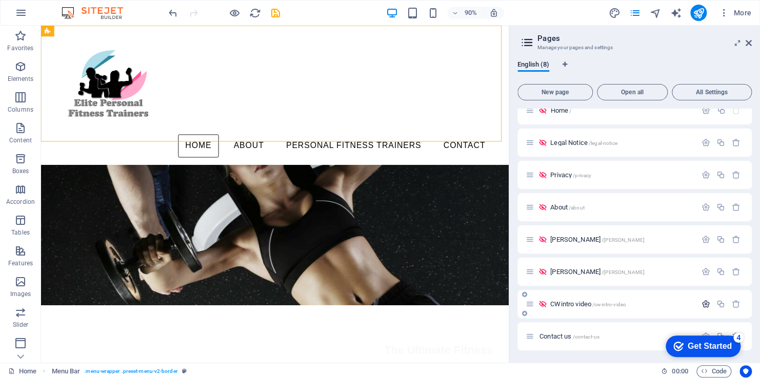
scroll to position [12, 0]
drag, startPoint x: 530, startPoint y: 338, endPoint x: 528, endPoint y: 304, distance: 34.4
click at [528, 304] on div "Home / Legal Notice /legal-notice Privacy /privacy About /about Colin White /co…" at bounding box center [634, 223] width 234 height 254
click at [703, 304] on icon "button" at bounding box center [705, 304] width 9 height 9
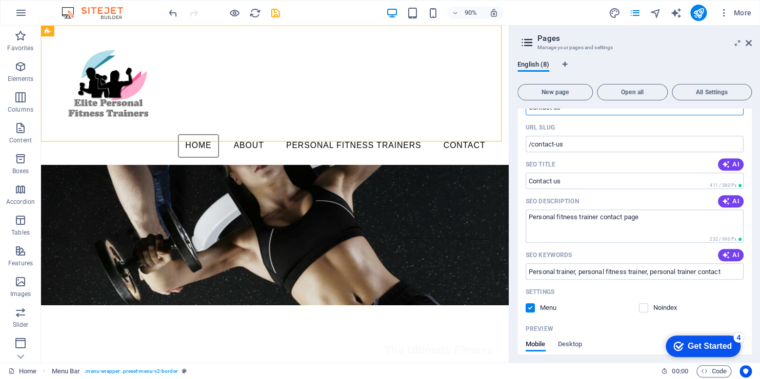
scroll to position [269, 0]
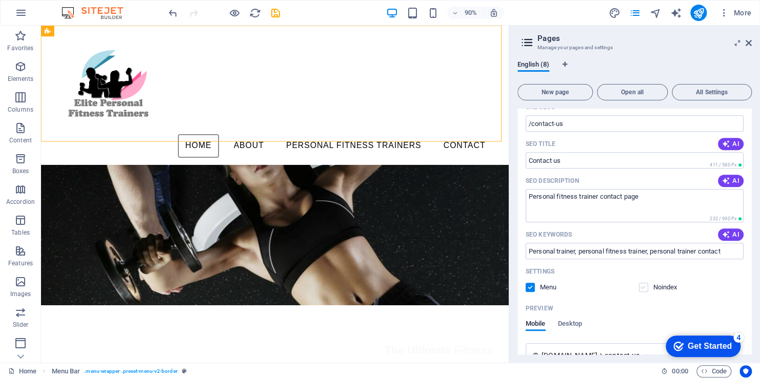
click at [641, 289] on label at bounding box center [643, 287] width 9 height 9
click at [0, 0] on input "checkbox" at bounding box center [0, 0] width 0 height 0
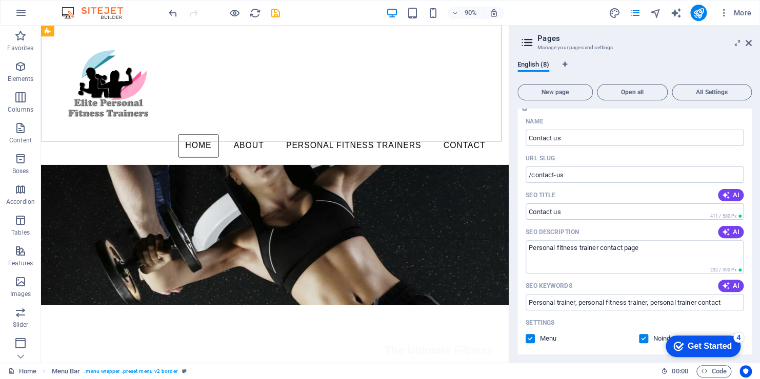
scroll to position [115, 0]
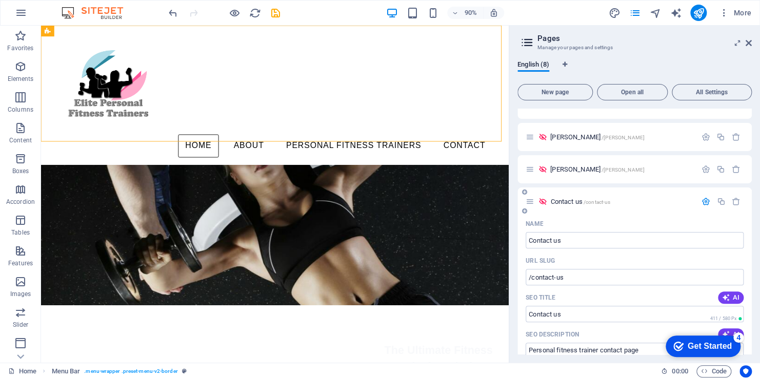
click at [704, 204] on icon "button" at bounding box center [705, 201] width 9 height 9
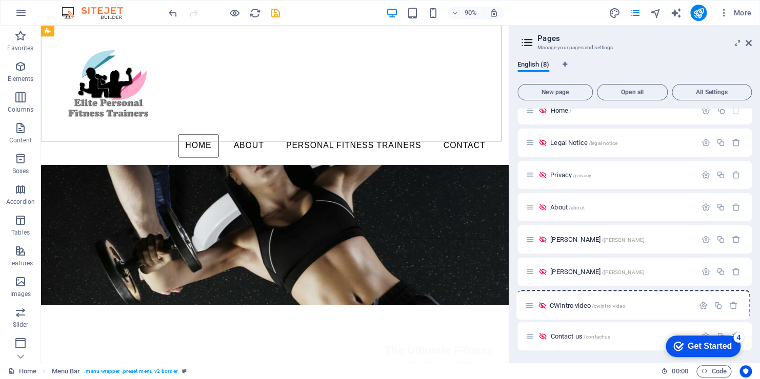
drag, startPoint x: 530, startPoint y: 340, endPoint x: 529, endPoint y: 307, distance: 33.8
click at [529, 307] on div "Home / Legal Notice /legal-notice Privacy /privacy About /about Colin White /co…" at bounding box center [634, 223] width 234 height 254
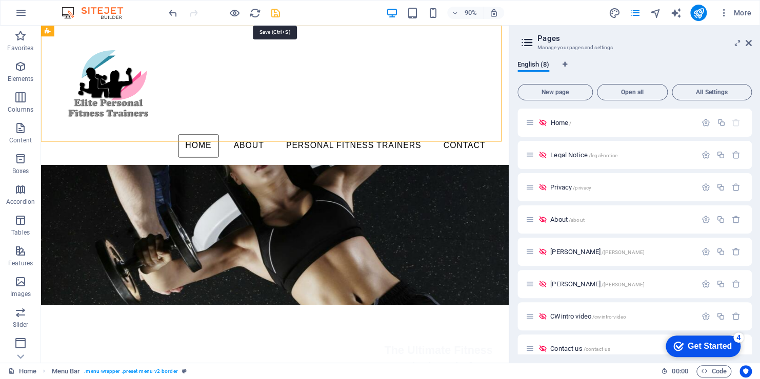
click at [274, 12] on icon "save" at bounding box center [276, 13] width 12 height 12
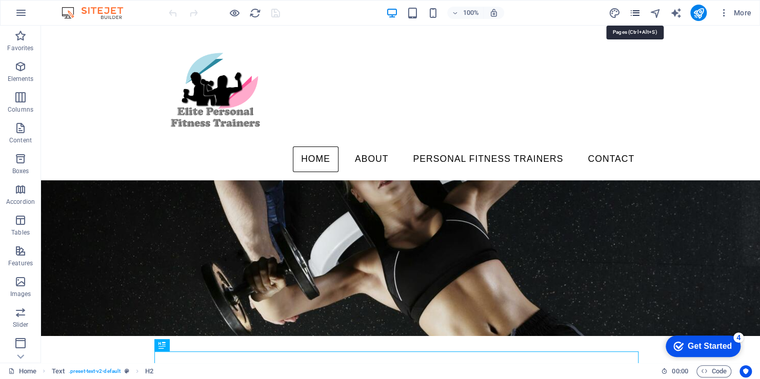
click at [630, 13] on icon "pages" at bounding box center [634, 13] width 12 height 12
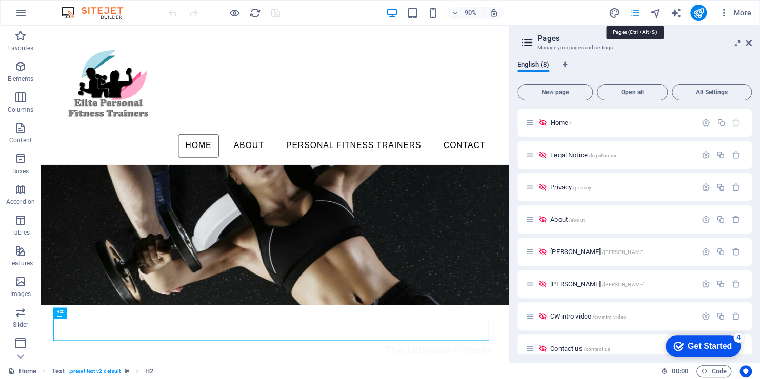
click at [630, 12] on icon "pages" at bounding box center [634, 13] width 12 height 12
